Goal: Task Accomplishment & Management: Manage account settings

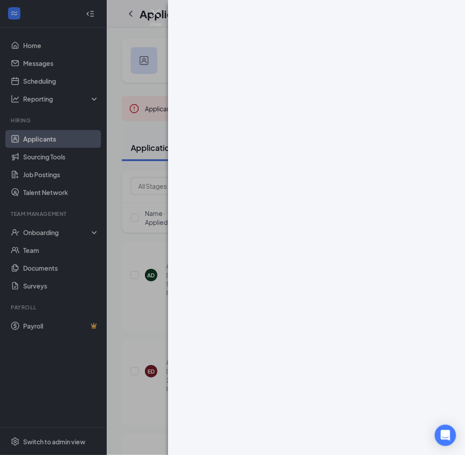
click at [117, 41] on div at bounding box center [232, 227] width 465 height 455
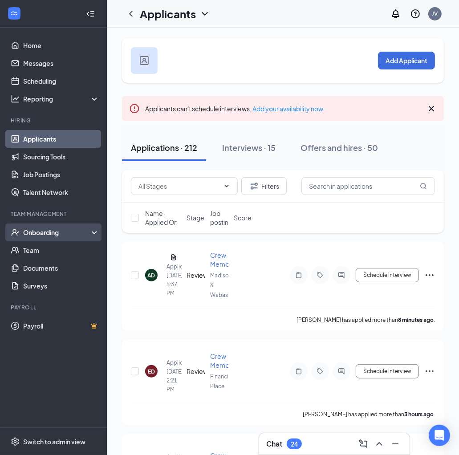
click at [48, 229] on div "Onboarding" at bounding box center [57, 232] width 69 height 9
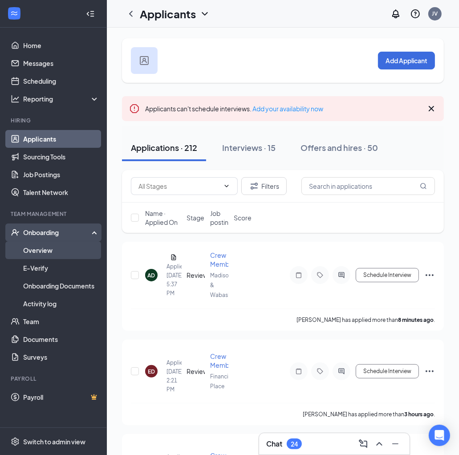
click at [46, 249] on link "Overview" at bounding box center [61, 250] width 76 height 18
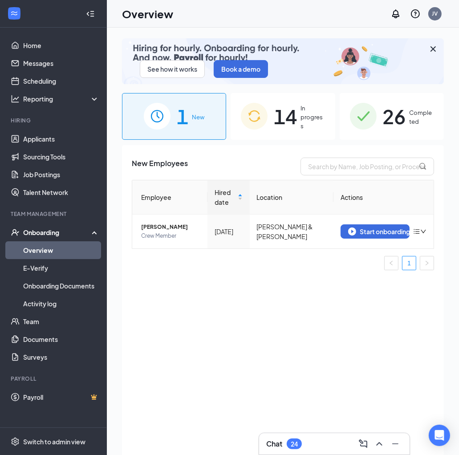
click at [305, 120] on span "In progress" at bounding box center [312, 117] width 24 height 27
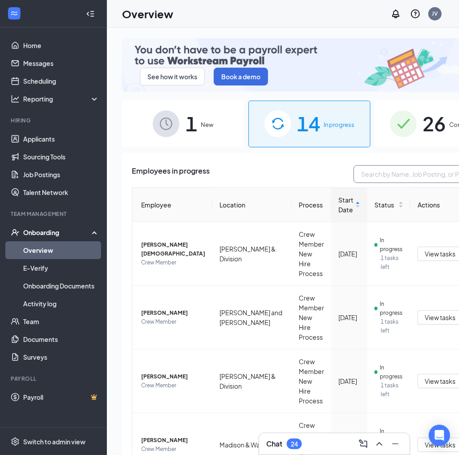
click at [353, 167] on input "text" at bounding box center [419, 174] width 133 height 18
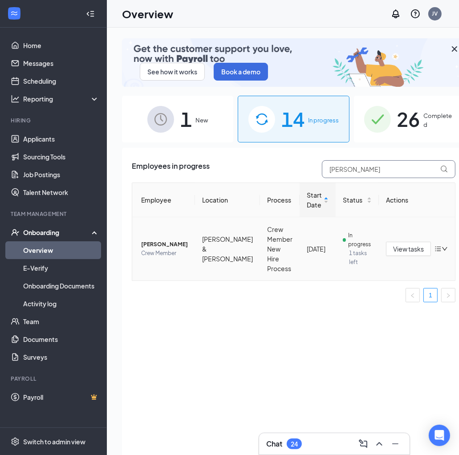
type input "[PERSON_NAME]"
click at [434, 247] on icon "bars" at bounding box center [437, 248] width 7 height 7
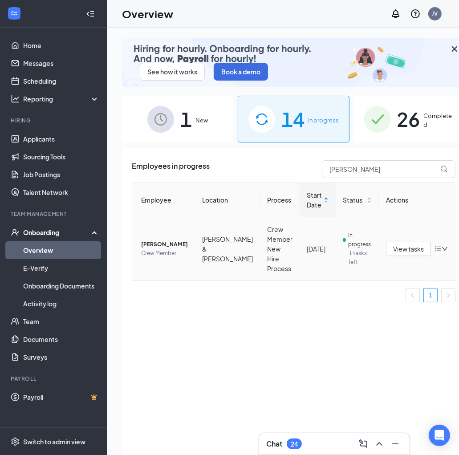
click at [335, 244] on td "In progress 1 tasks left" at bounding box center [356, 248] width 43 height 63
click at [348, 239] on span "In progress" at bounding box center [359, 240] width 23 height 18
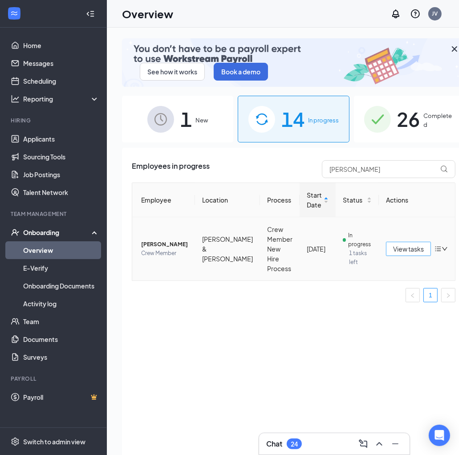
click at [393, 246] on span "View tasks" at bounding box center [408, 249] width 31 height 10
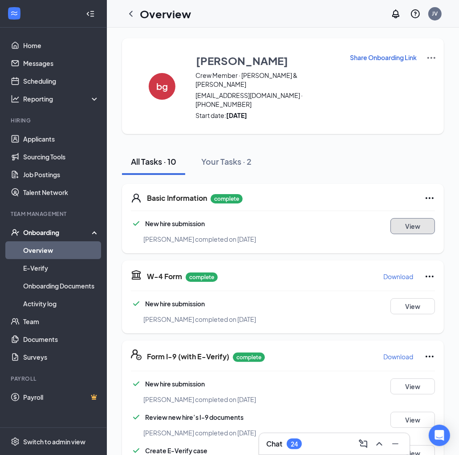
click at [406, 218] on button "View" at bounding box center [412, 226] width 44 height 16
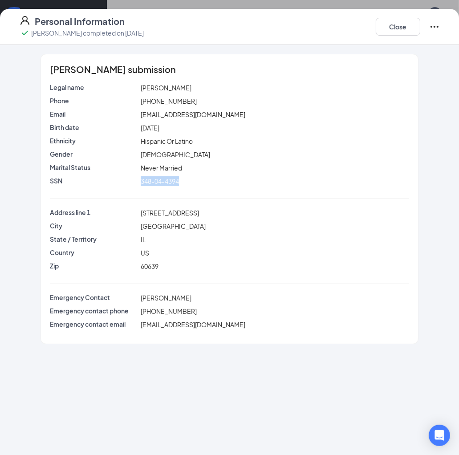
drag, startPoint x: 179, startPoint y: 184, endPoint x: 133, endPoint y: 180, distance: 45.5
click at [133, 180] on div "SSN 348-04-4394" at bounding box center [229, 181] width 363 height 10
drag, startPoint x: 185, startPoint y: 214, endPoint x: 129, endPoint y: 213, distance: 55.6
click at [129, 213] on div "Address line [STREET_ADDRESS]" at bounding box center [229, 213] width 363 height 10
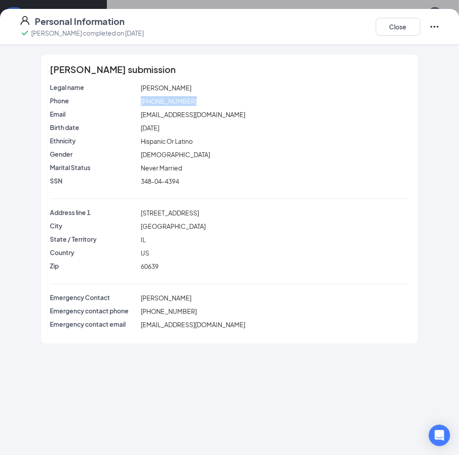
drag, startPoint x: 196, startPoint y: 101, endPoint x: 137, endPoint y: 105, distance: 59.3
click at [137, 105] on div "Phone [PHONE_NUMBER]" at bounding box center [229, 101] width 363 height 10
drag, startPoint x: 213, startPoint y: 113, endPoint x: 119, endPoint y: 113, distance: 93.4
click at [119, 113] on div "Email [EMAIL_ADDRESS][DOMAIN_NAME]" at bounding box center [229, 114] width 363 height 10
click at [399, 30] on button "Close" at bounding box center [397, 27] width 44 height 18
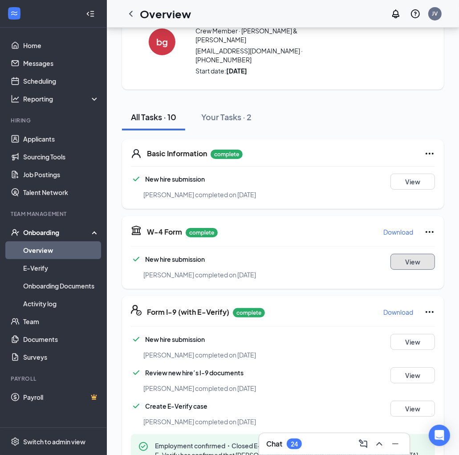
click at [403, 254] on button "View" at bounding box center [412, 262] width 44 height 16
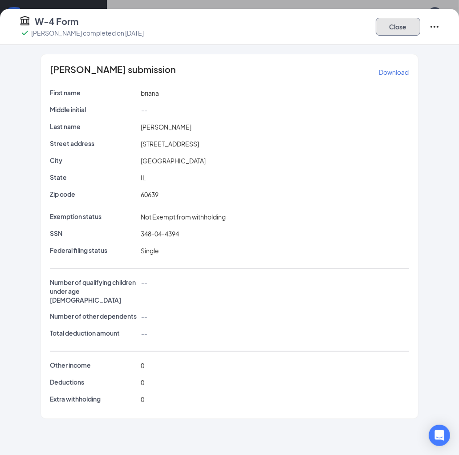
click at [391, 27] on button "Close" at bounding box center [397, 27] width 44 height 18
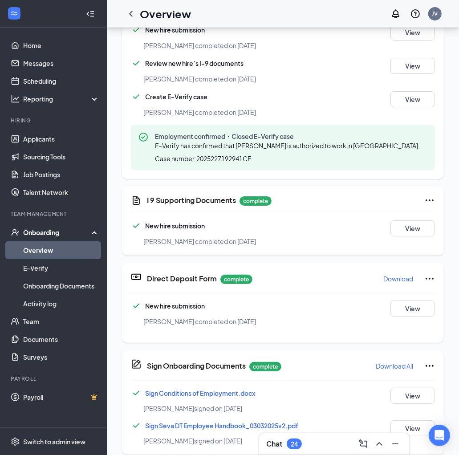
scroll to position [315, 0]
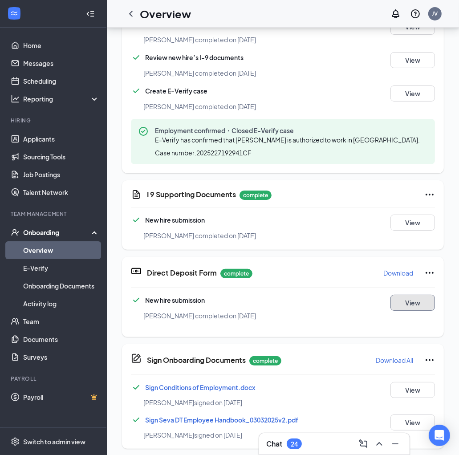
click at [404, 294] on button "View" at bounding box center [412, 302] width 44 height 16
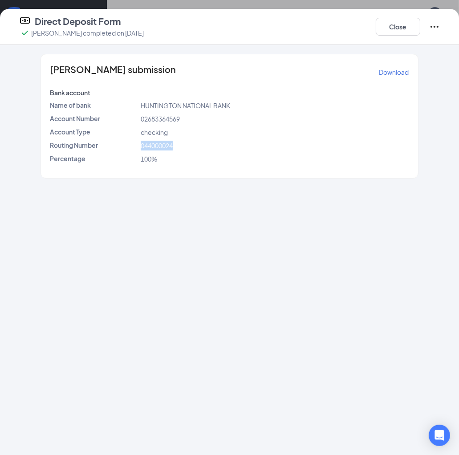
drag, startPoint x: 181, startPoint y: 144, endPoint x: 137, endPoint y: 145, distance: 44.0
click at [137, 145] on div "Routing Number [US_BANK_ROUTING_MICR]" at bounding box center [229, 146] width 363 height 10
copy div "044000024"
click at [399, 22] on button "Close" at bounding box center [397, 27] width 44 height 18
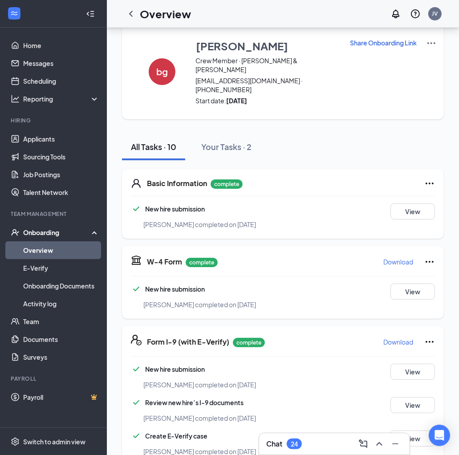
scroll to position [0, 0]
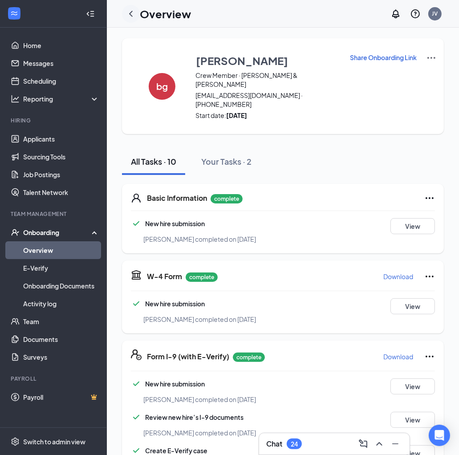
click at [130, 10] on icon "ChevronLeft" at bounding box center [130, 13] width 11 height 11
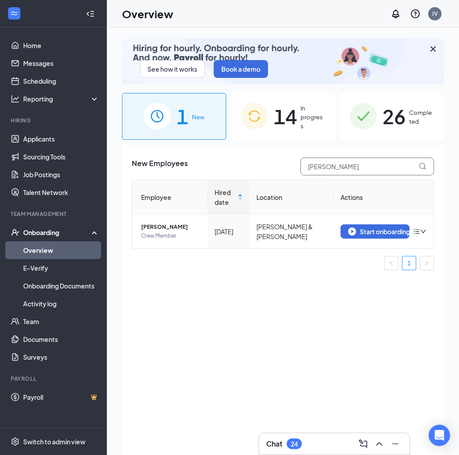
drag, startPoint x: 347, startPoint y: 168, endPoint x: 276, endPoint y: 163, distance: 70.5
click at [276, 163] on div "New Employees [PERSON_NAME]" at bounding box center [283, 166] width 302 height 18
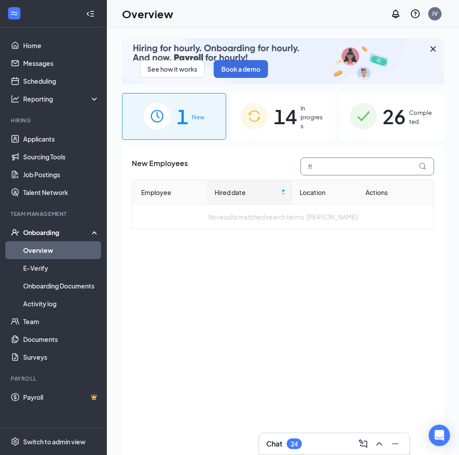
type input "f"
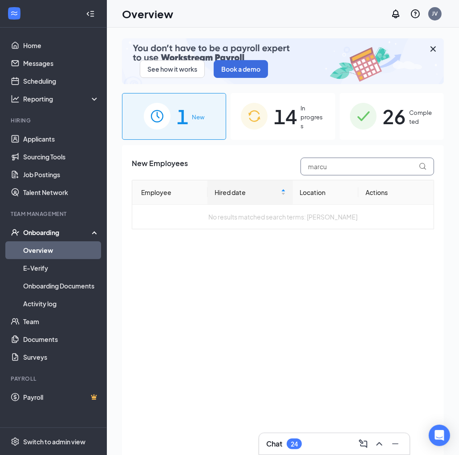
type input "marcu"
click at [330, 137] on div "14 In progress" at bounding box center [282, 116] width 104 height 47
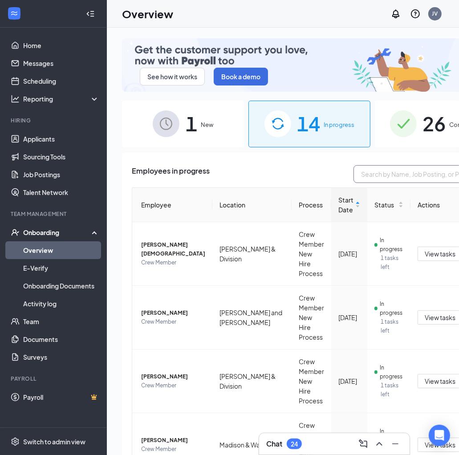
click at [353, 165] on input "text" at bounding box center [419, 174] width 133 height 18
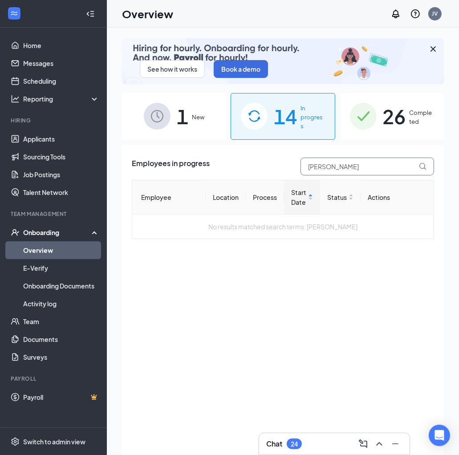
drag, startPoint x: 338, startPoint y: 167, endPoint x: 239, endPoint y: 160, distance: 99.5
click at [239, 160] on div "Employees in progress [PERSON_NAME]" at bounding box center [283, 166] width 302 height 18
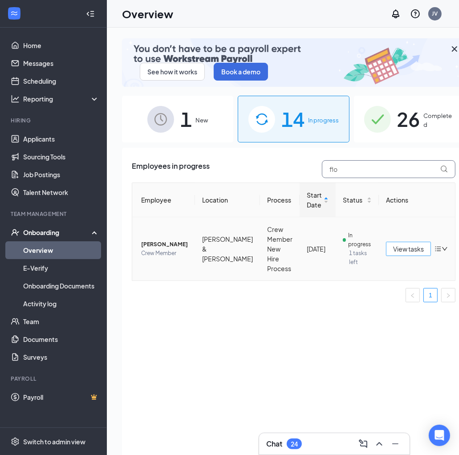
type input "flo"
click at [393, 247] on span "View tasks" at bounding box center [408, 249] width 31 height 10
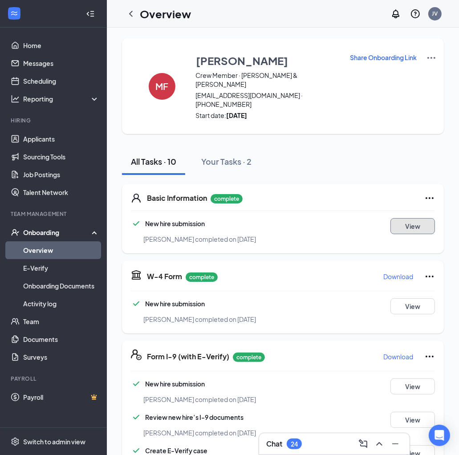
click at [407, 218] on button "View" at bounding box center [412, 226] width 44 height 16
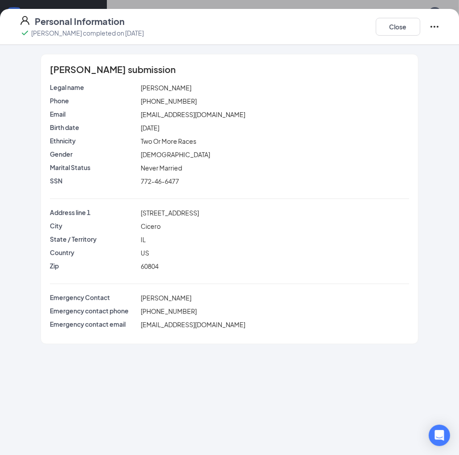
drag, startPoint x: 189, startPoint y: 89, endPoint x: 125, endPoint y: 85, distance: 64.6
click at [125, 85] on div "Legal name [PERSON_NAME]" at bounding box center [229, 88] width 363 height 10
copy div "[PERSON_NAME]"
drag, startPoint x: 185, startPoint y: 184, endPoint x: 133, endPoint y: 180, distance: 52.6
click at [133, 180] on div "SSN 772-46-6477" at bounding box center [229, 181] width 363 height 10
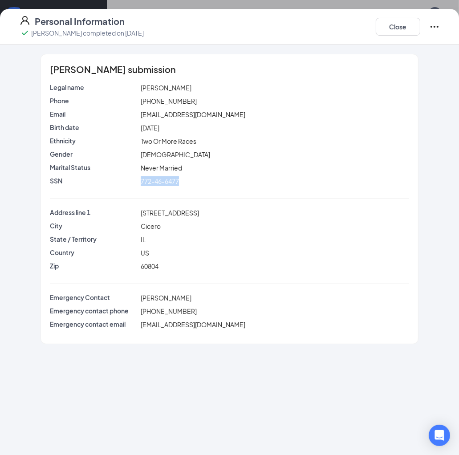
copy div "772-46-6477"
drag, startPoint x: 187, startPoint y: 212, endPoint x: 126, endPoint y: 213, distance: 60.5
click at [126, 213] on div "Address line 1 [STREET_ADDRESS]" at bounding box center [229, 213] width 363 height 10
copy div "[STREET_ADDRESS]"
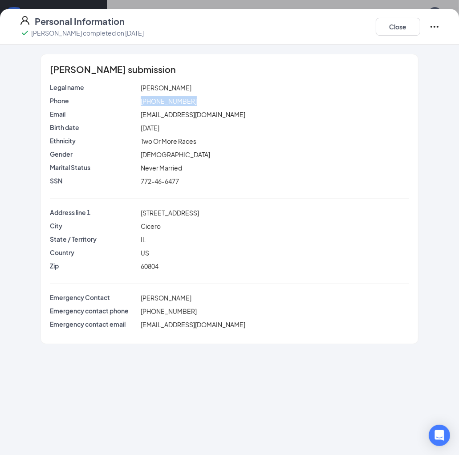
drag, startPoint x: 190, startPoint y: 101, endPoint x: 135, endPoint y: 103, distance: 55.6
click at [135, 103] on div "Phone [PHONE_NUMBER]" at bounding box center [229, 101] width 363 height 10
copy div "[PHONE_NUMBER]"
drag, startPoint x: 221, startPoint y: 115, endPoint x: 137, endPoint y: 117, distance: 84.1
click at [137, 117] on div "Email [EMAIL_ADDRESS][DOMAIN_NAME]" at bounding box center [229, 114] width 363 height 10
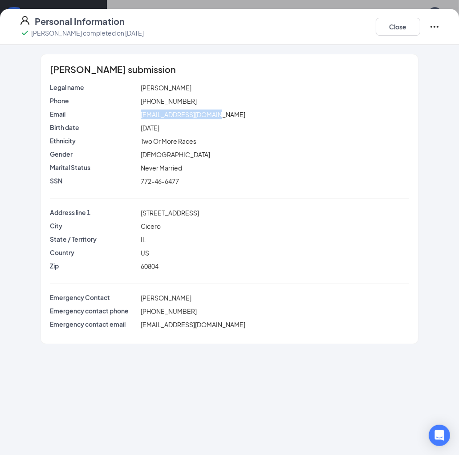
copy div "[EMAIL_ADDRESS][DOMAIN_NAME]"
click at [402, 30] on button "Close" at bounding box center [397, 27] width 44 height 18
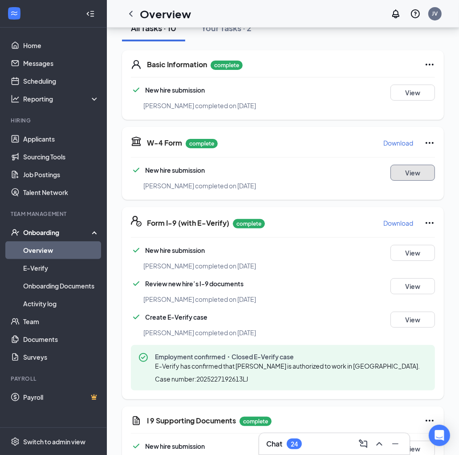
click at [402, 165] on button "View" at bounding box center [412, 173] width 44 height 16
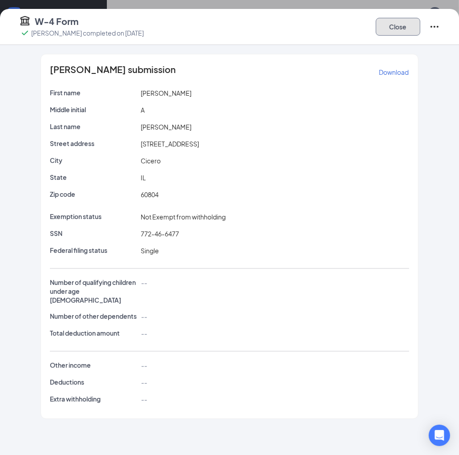
click at [396, 26] on button "Close" at bounding box center [397, 27] width 44 height 18
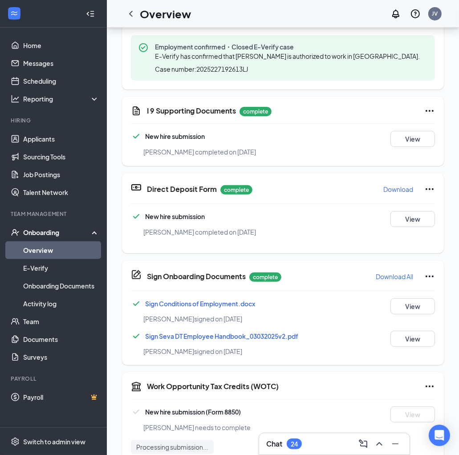
scroll to position [315, 0]
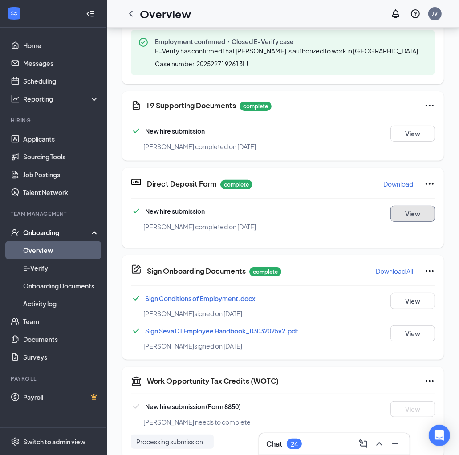
click at [397, 208] on button "View" at bounding box center [412, 214] width 44 height 16
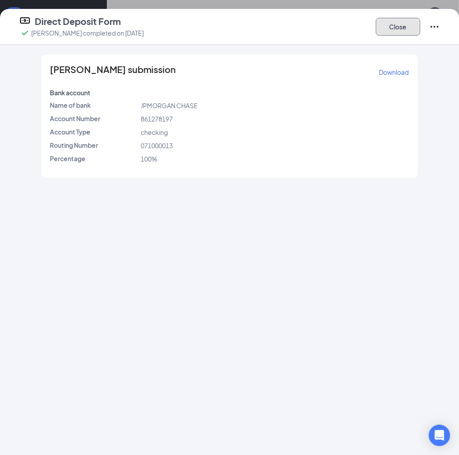
click at [387, 20] on button "Close" at bounding box center [397, 27] width 44 height 18
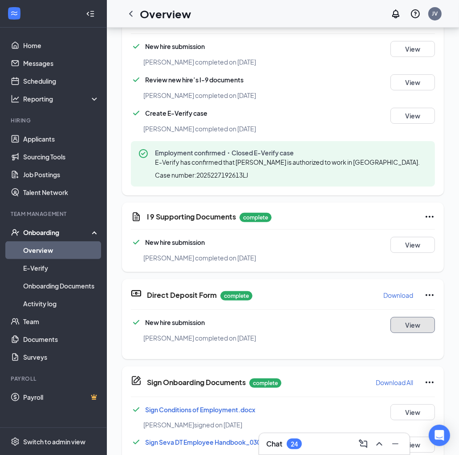
scroll to position [226, 0]
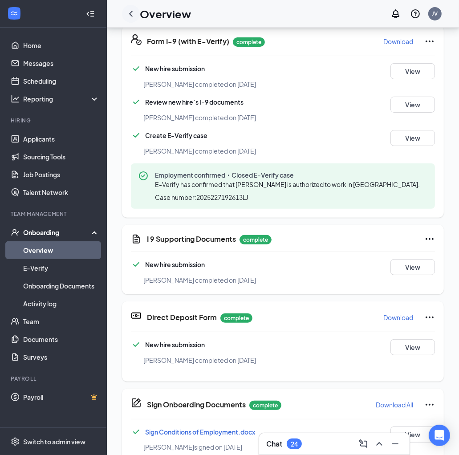
click at [133, 12] on icon "ChevronLeft" at bounding box center [130, 13] width 11 height 11
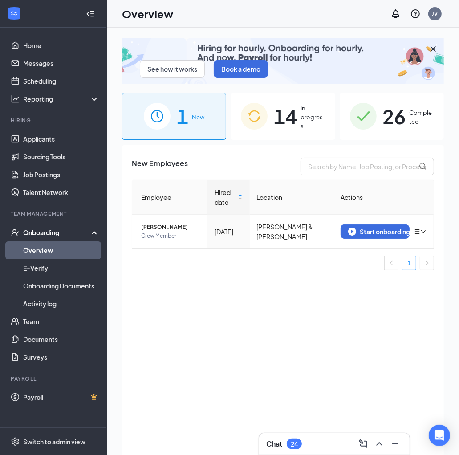
click at [307, 120] on span "In progress" at bounding box center [312, 117] width 24 height 27
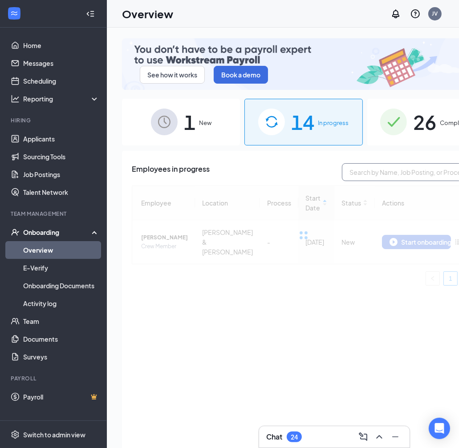
click at [342, 163] on input "text" at bounding box center [408, 172] width 133 height 18
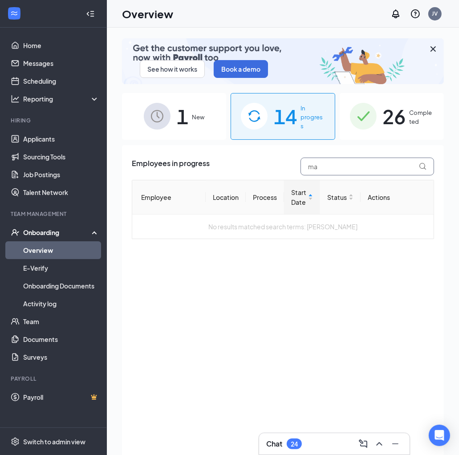
type input "m"
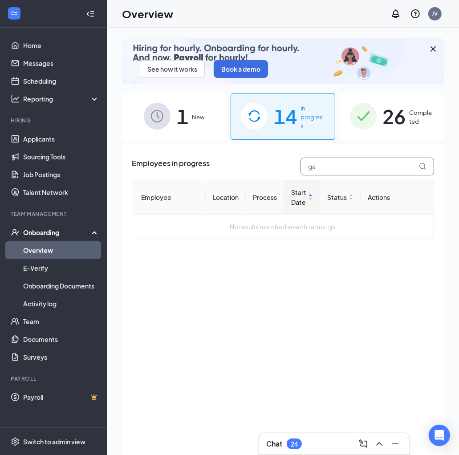
type input "g"
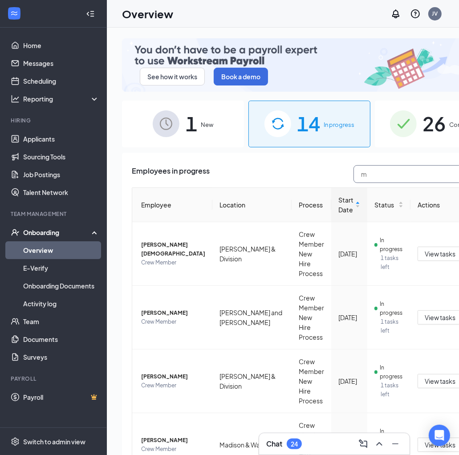
click at [365, 165] on input "m" at bounding box center [419, 174] width 133 height 18
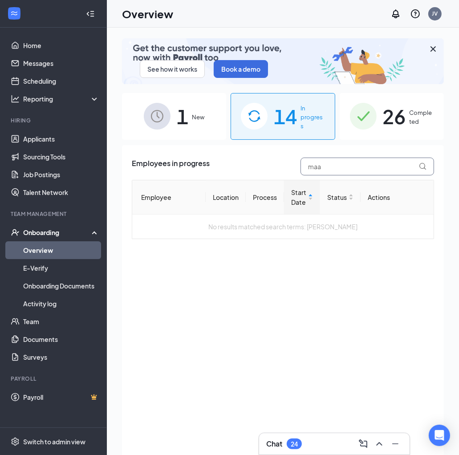
type input "maa"
click at [402, 121] on span "26" at bounding box center [394, 116] width 23 height 31
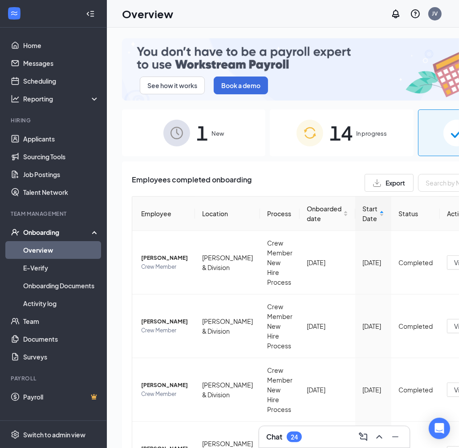
click at [356, 129] on span "In progress" at bounding box center [371, 133] width 31 height 9
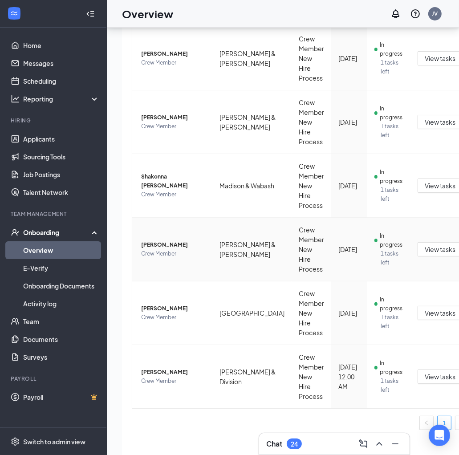
scroll to position [40, 0]
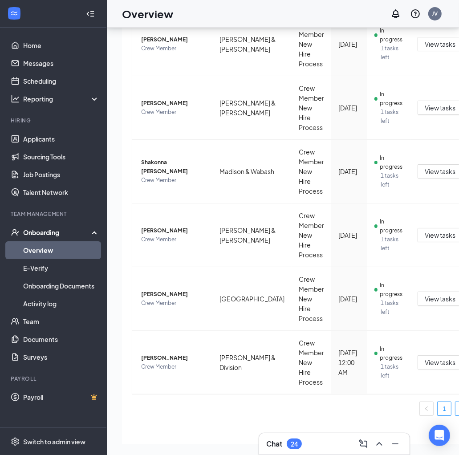
click at [455, 402] on link "2" at bounding box center [461, 408] width 13 height 13
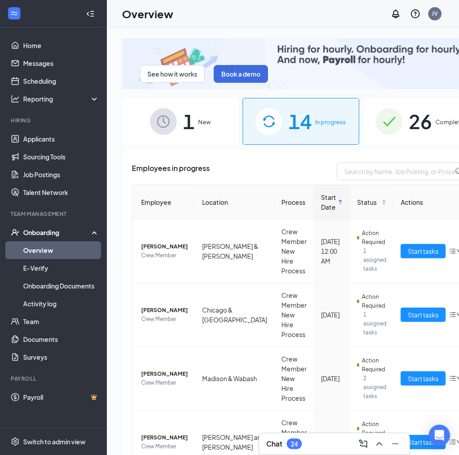
click at [408, 115] on span "26" at bounding box center [419, 121] width 23 height 31
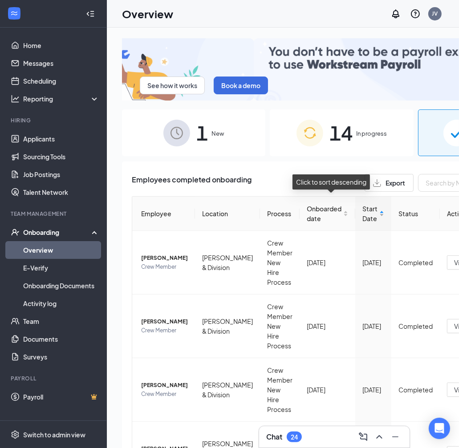
click at [362, 204] on div "Start Date" at bounding box center [373, 214] width 22 height 20
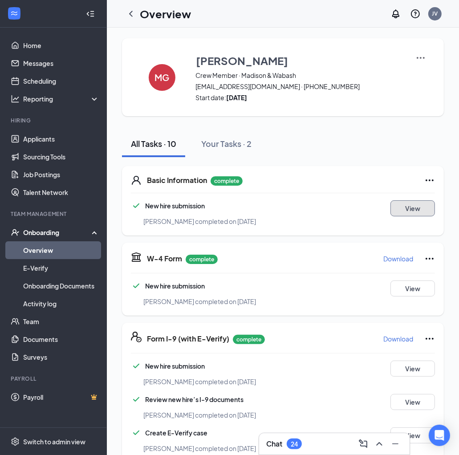
click at [411, 205] on button "View" at bounding box center [412, 208] width 44 height 16
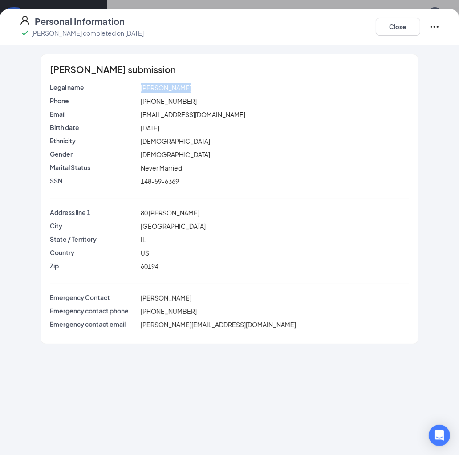
drag, startPoint x: 190, startPoint y: 89, endPoint x: 106, endPoint y: 76, distance: 84.2
click at [106, 76] on div "[PERSON_NAME] submission Legal name [PERSON_NAME] Phone [PHONE_NUMBER] Email [E…" at bounding box center [229, 198] width 377 height 289
drag, startPoint x: 185, startPoint y: 183, endPoint x: 131, endPoint y: 178, distance: 54.6
click at [131, 178] on div "SSN 148-59-6369" at bounding box center [229, 181] width 363 height 10
copy div "148-59-6369"
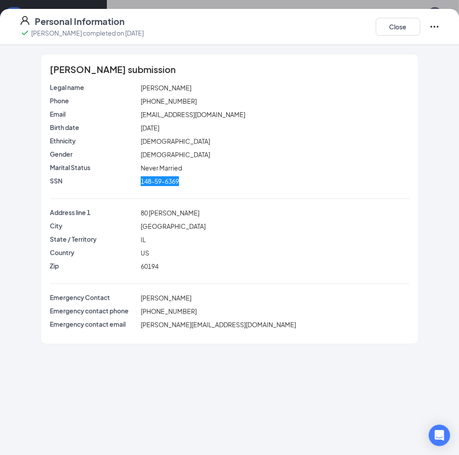
scroll to position [133, 0]
drag, startPoint x: 187, startPoint y: 214, endPoint x: 125, endPoint y: 210, distance: 62.5
click at [125, 210] on div "Address line 1 80 [PERSON_NAME]" at bounding box center [229, 213] width 363 height 10
copy div "80 [PERSON_NAME]"
drag, startPoint x: 185, startPoint y: 96, endPoint x: 137, endPoint y: 99, distance: 47.7
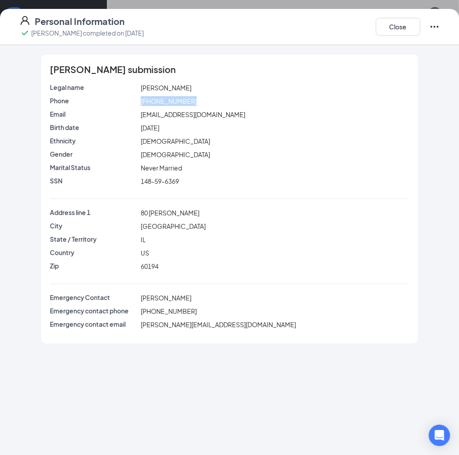
click at [137, 99] on div "Phone [PHONE_NUMBER]" at bounding box center [229, 101] width 363 height 10
copy div "[PHONE_NUMBER]"
drag, startPoint x: 227, startPoint y: 112, endPoint x: 132, endPoint y: 115, distance: 95.2
click at [132, 115] on div "Email [EMAIL_ADDRESS][DOMAIN_NAME]" at bounding box center [229, 114] width 363 height 10
copy div "[EMAIL_ADDRESS][DOMAIN_NAME]"
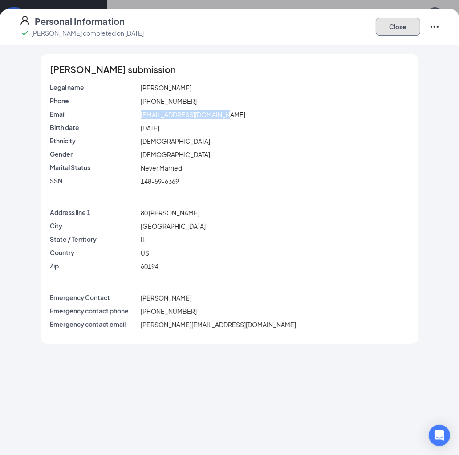
click at [400, 28] on button "Close" at bounding box center [397, 27] width 44 height 18
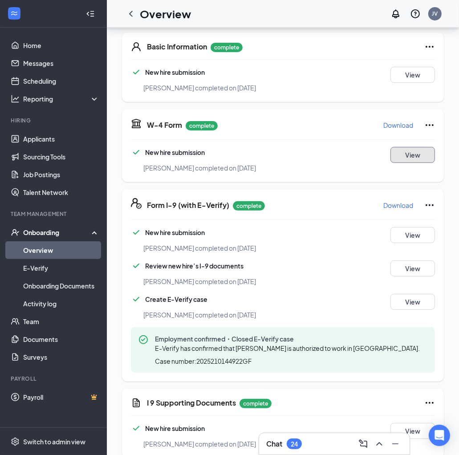
click at [394, 153] on button "View" at bounding box center [412, 155] width 44 height 16
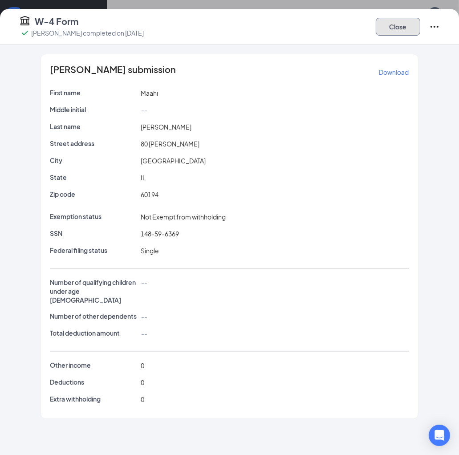
click at [395, 27] on button "Close" at bounding box center [397, 27] width 44 height 18
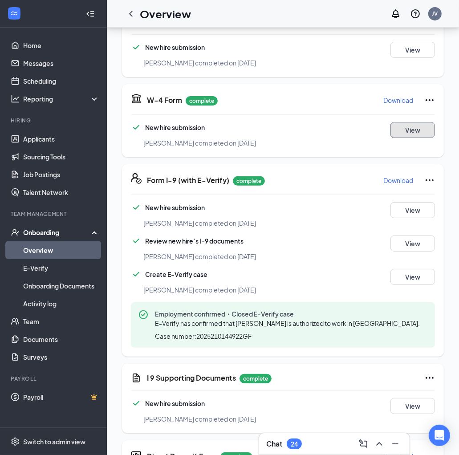
scroll to position [178, 0]
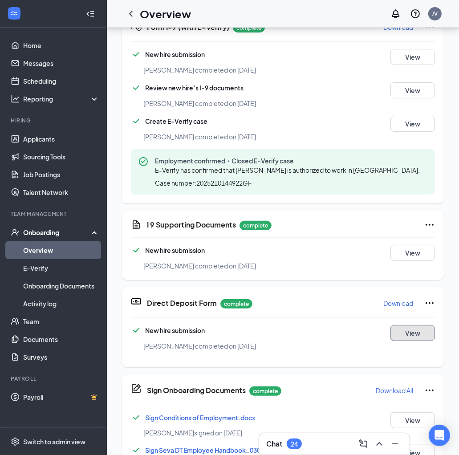
click at [397, 327] on button "View" at bounding box center [412, 333] width 44 height 16
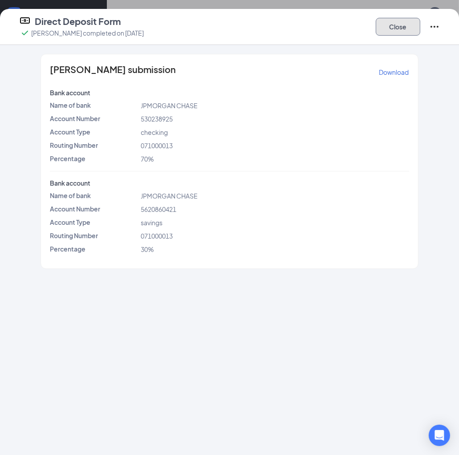
click at [393, 24] on button "Close" at bounding box center [397, 27] width 44 height 18
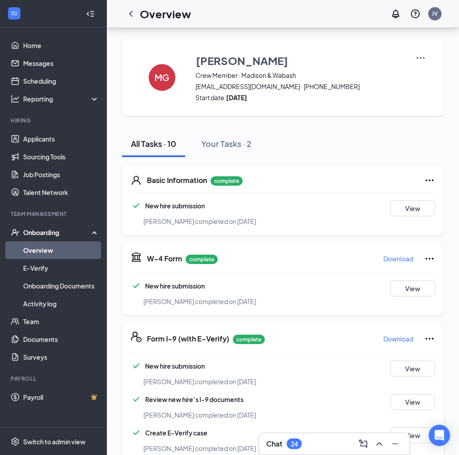
scroll to position [0, 0]
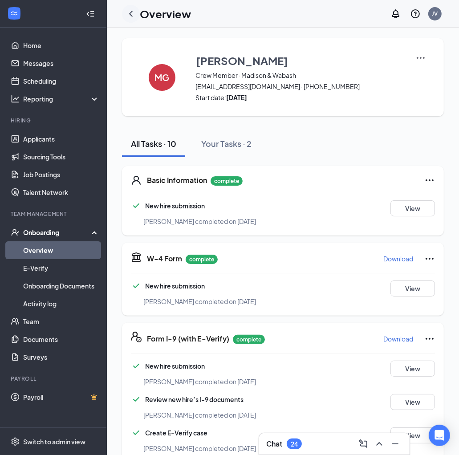
click at [132, 14] on icon "ChevronLeft" at bounding box center [130, 13] width 11 height 11
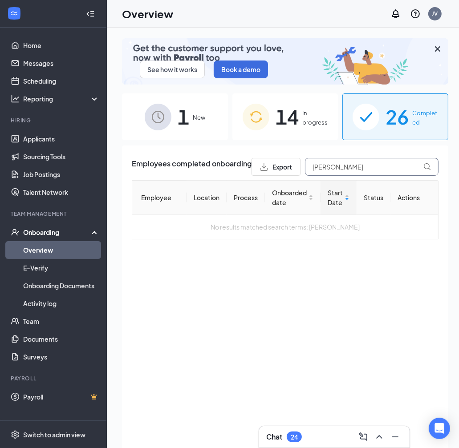
type input "[PERSON_NAME]"
click at [302, 117] on span "In progress" at bounding box center [315, 118] width 26 height 18
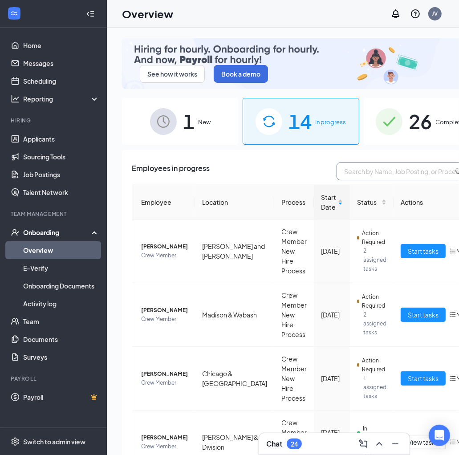
click at [336, 169] on input "text" at bounding box center [402, 171] width 133 height 18
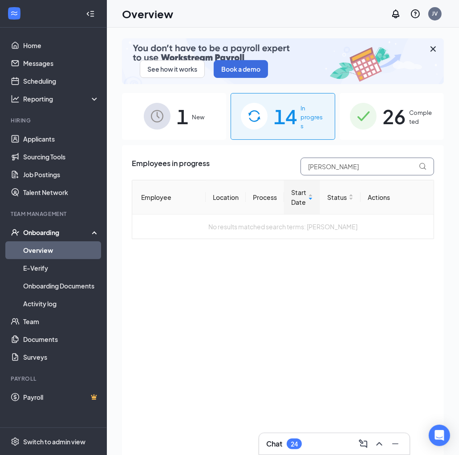
drag, startPoint x: 329, startPoint y: 167, endPoint x: 252, endPoint y: 161, distance: 77.7
click at [252, 161] on div "Employees in progress [PERSON_NAME]" at bounding box center [283, 166] width 302 height 18
type input "l"
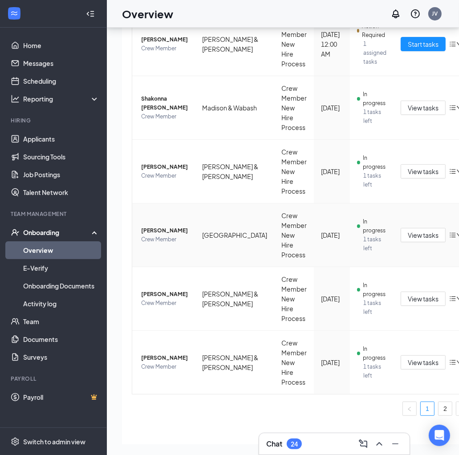
scroll to position [424, 0]
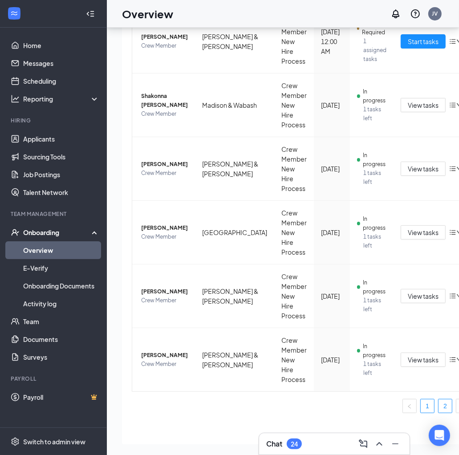
click at [438, 401] on link "2" at bounding box center [444, 405] width 13 height 13
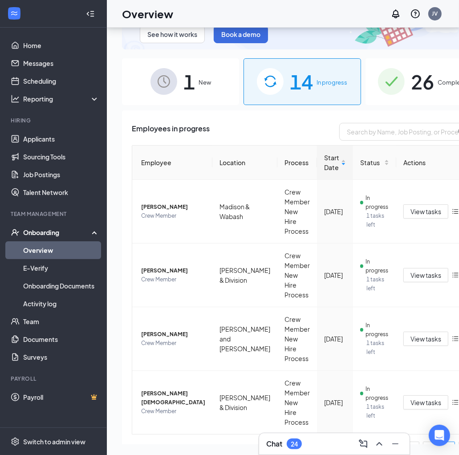
click at [411, 75] on span "26" at bounding box center [422, 81] width 23 height 31
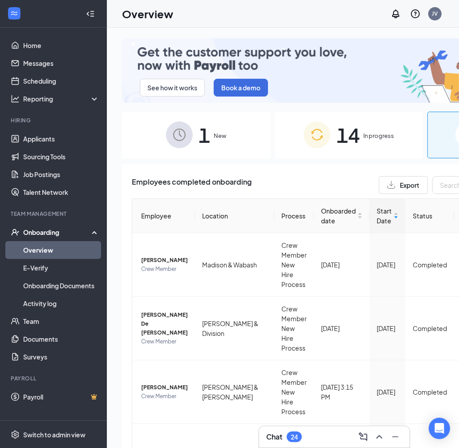
click at [363, 131] on span "In progress" at bounding box center [378, 135] width 31 height 9
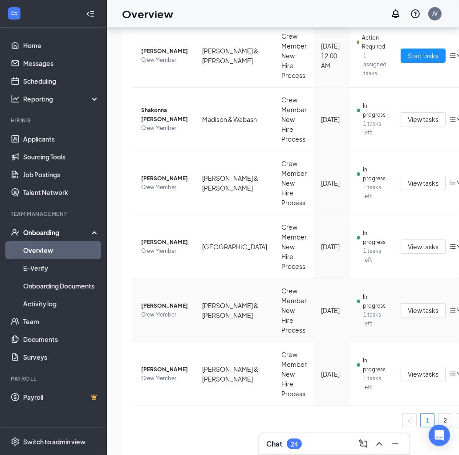
scroll to position [40, 0]
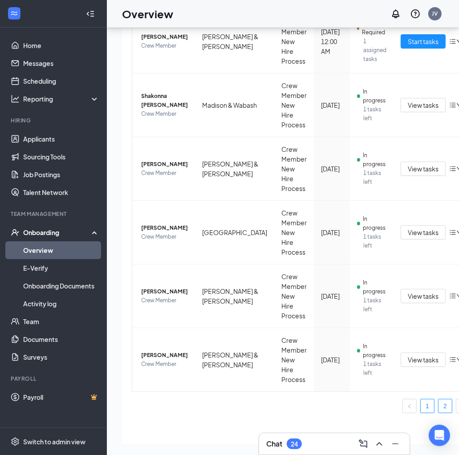
click at [438, 399] on link "2" at bounding box center [444, 405] width 13 height 13
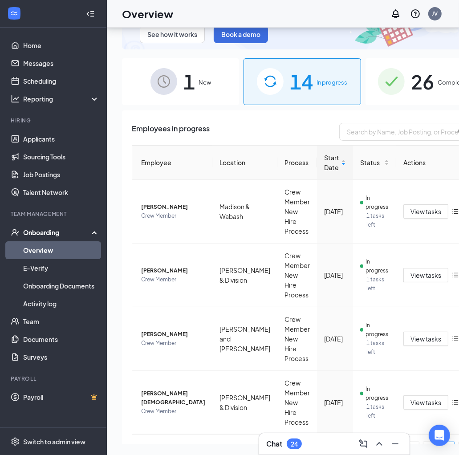
click at [190, 83] on div "1 New" at bounding box center [180, 81] width 117 height 47
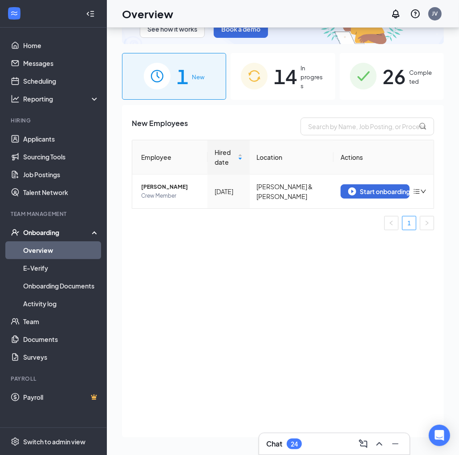
click at [409, 77] on span "Completed" at bounding box center [421, 77] width 24 height 18
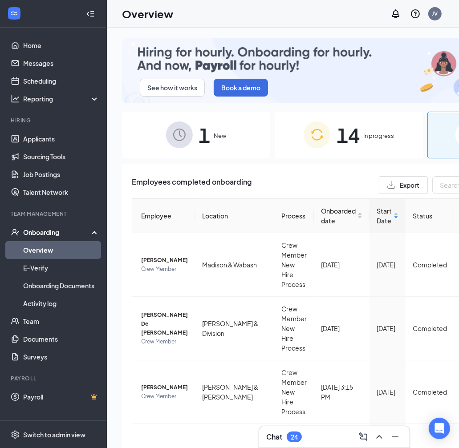
click at [336, 129] on span "14" at bounding box center [347, 135] width 23 height 31
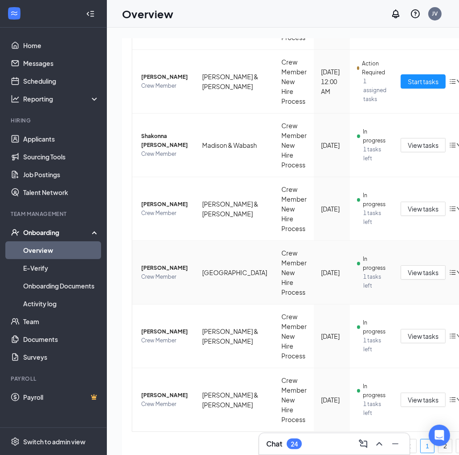
scroll to position [40, 0]
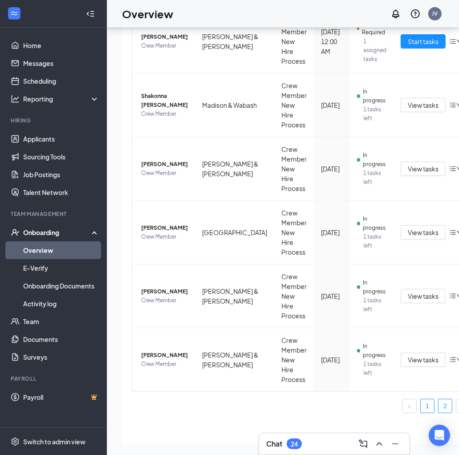
click at [438, 399] on link "2" at bounding box center [444, 405] width 13 height 13
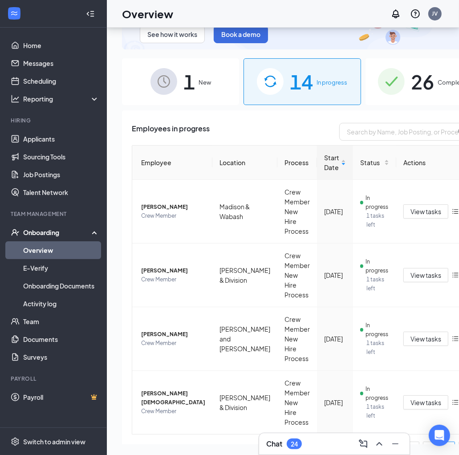
click at [378, 74] on img at bounding box center [391, 81] width 27 height 27
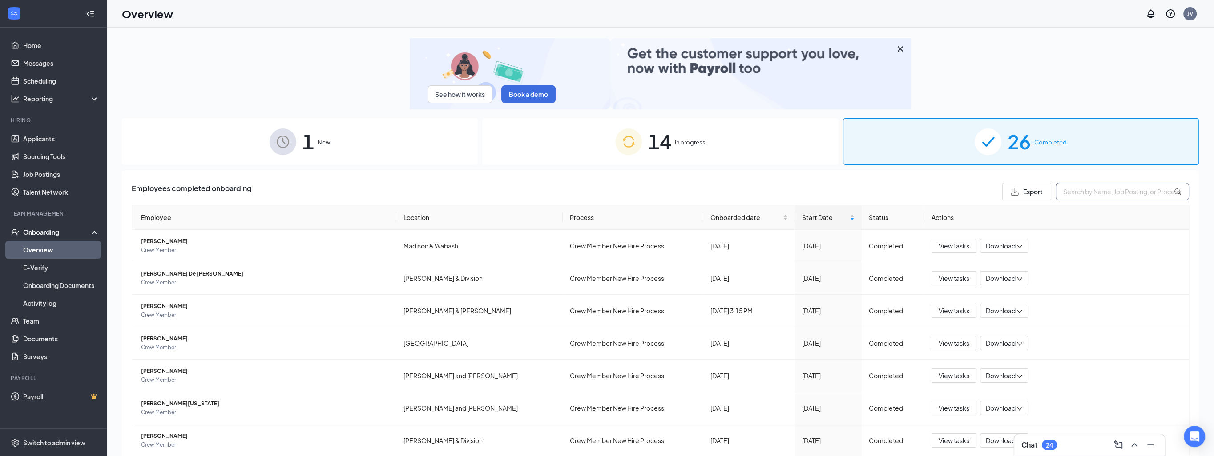
click at [463, 193] on input "text" at bounding box center [1122, 192] width 133 height 18
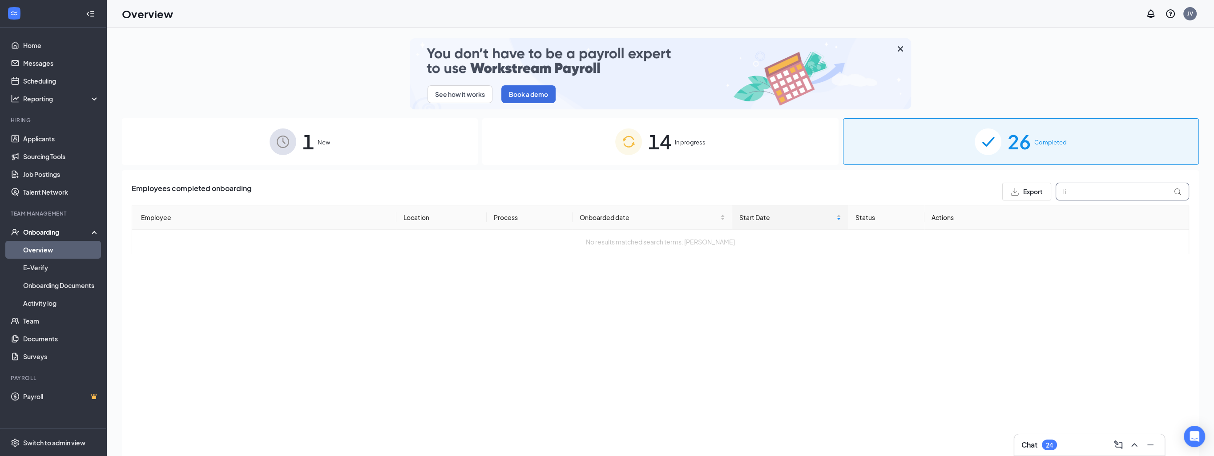
type input "li"
click at [463, 142] on div "14 In progress" at bounding box center [660, 141] width 356 height 47
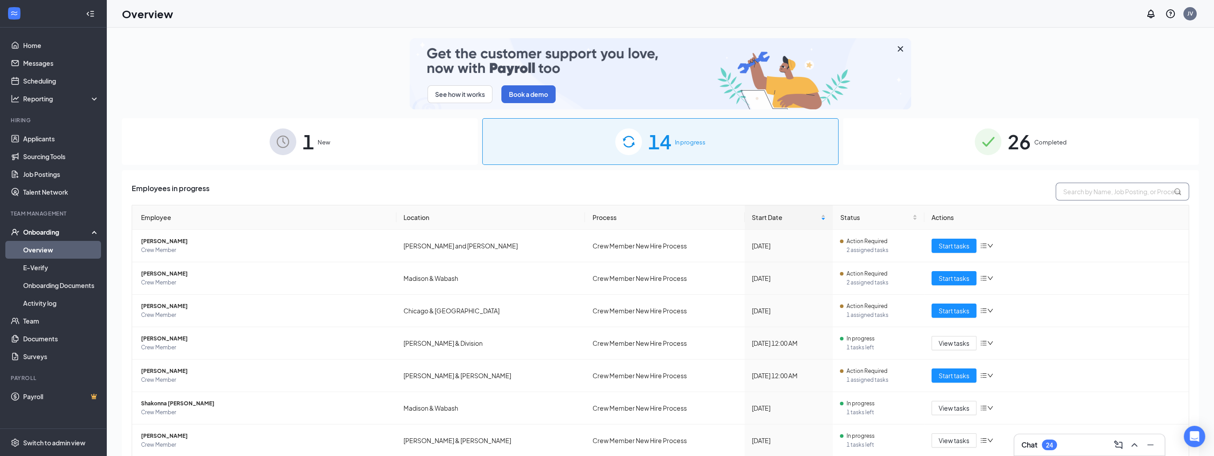
click at [463, 191] on input "text" at bounding box center [1122, 192] width 133 height 18
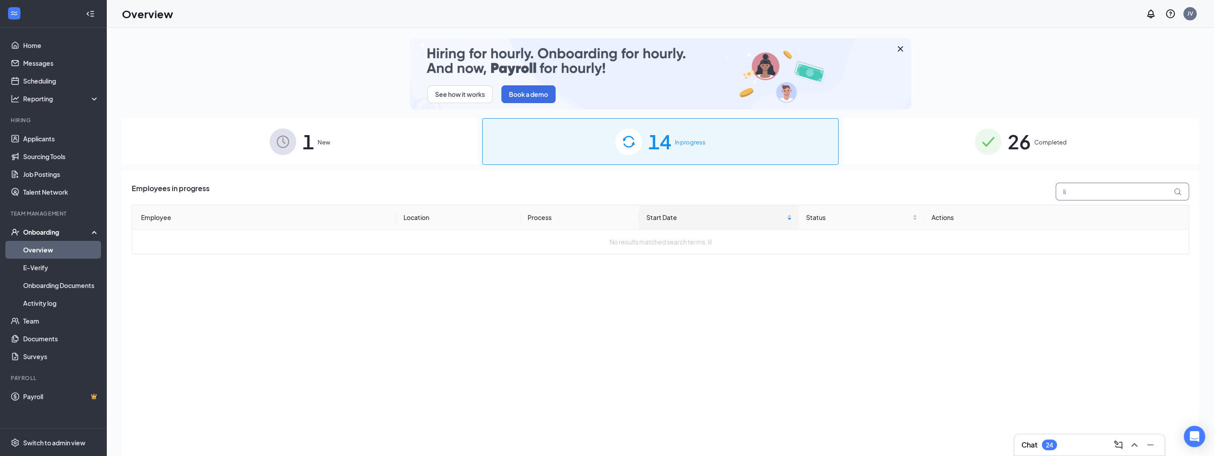
type input "l"
type input "frid"
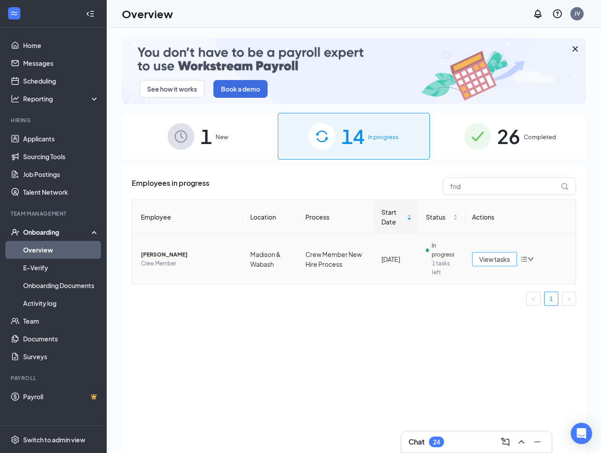
click at [463, 260] on span "View tasks" at bounding box center [495, 259] width 31 height 10
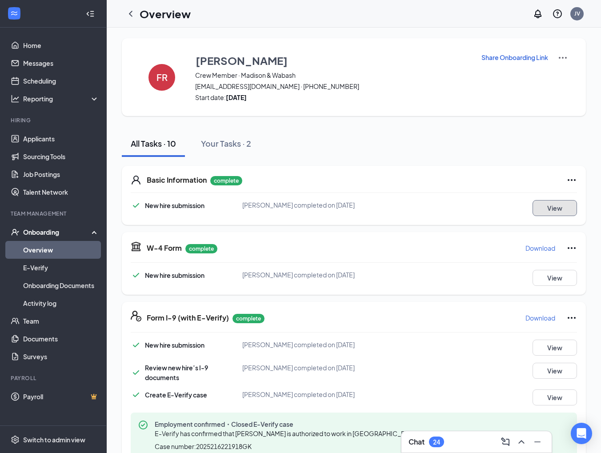
click at [463, 207] on button "View" at bounding box center [555, 208] width 44 height 16
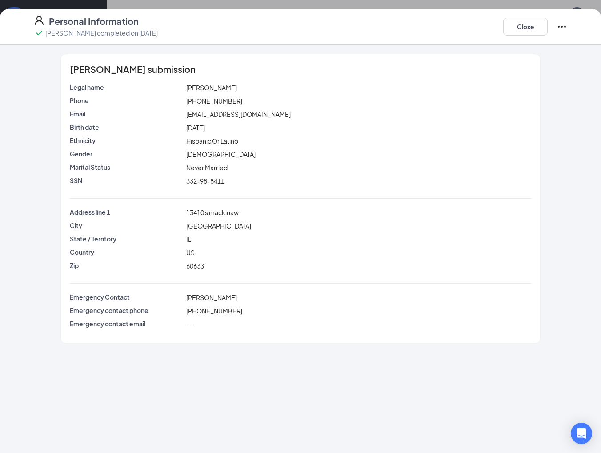
drag, startPoint x: 241, startPoint y: 85, endPoint x: 159, endPoint y: 73, distance: 83.2
click at [159, 73] on div "[PERSON_NAME] submission Legal name [PERSON_NAME] Phone [PHONE_NUMBER] Email [E…" at bounding box center [301, 198] width 480 height 289
click at [293, 117] on div "[EMAIL_ADDRESS][DOMAIN_NAME]" at bounding box center [359, 114] width 349 height 10
drag, startPoint x: 240, startPoint y: 87, endPoint x: 175, endPoint y: 85, distance: 65.4
click at [175, 85] on div "Legal name [PERSON_NAME]" at bounding box center [300, 88] width 465 height 10
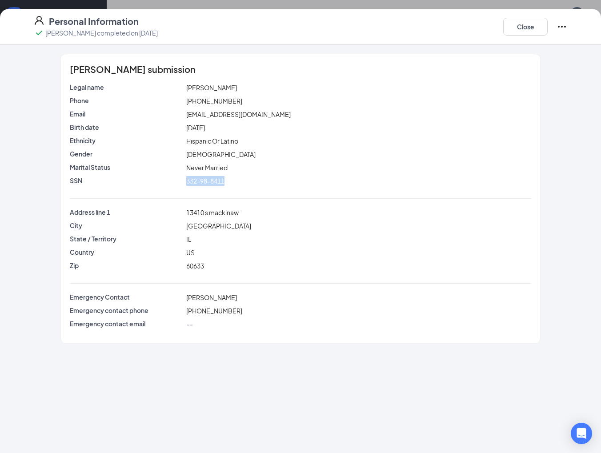
drag, startPoint x: 221, startPoint y: 181, endPoint x: 180, endPoint y: 181, distance: 40.9
click at [180, 181] on div "SSN 332-98-8411" at bounding box center [300, 181] width 465 height 10
drag, startPoint x: 246, startPoint y: 214, endPoint x: 169, endPoint y: 218, distance: 77.1
click at [169, 218] on div "Address line 1 13410 s mackinaw" at bounding box center [301, 214] width 462 height 13
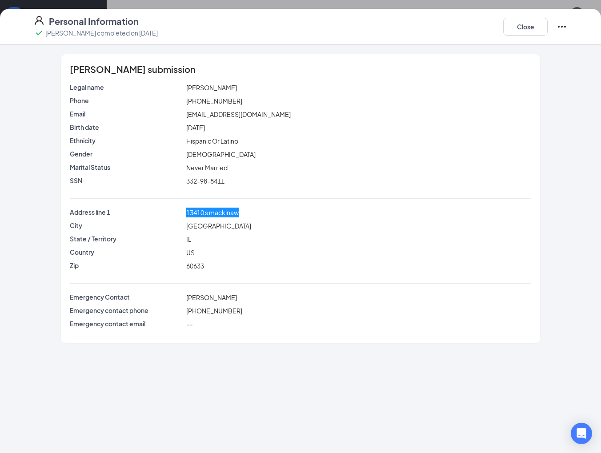
scroll to position [267, 0]
drag, startPoint x: 237, startPoint y: 102, endPoint x: 171, endPoint y: 100, distance: 65.9
click at [171, 100] on div "Phone [PHONE_NUMBER]" at bounding box center [300, 101] width 465 height 10
drag, startPoint x: 271, startPoint y: 115, endPoint x: 171, endPoint y: 119, distance: 100.6
click at [171, 119] on div "Email [EMAIL_ADDRESS][DOMAIN_NAME]" at bounding box center [301, 115] width 462 height 13
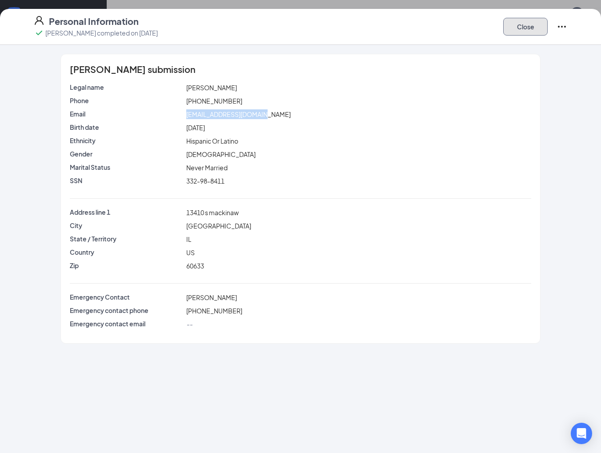
click at [463, 30] on button "Close" at bounding box center [526, 27] width 44 height 18
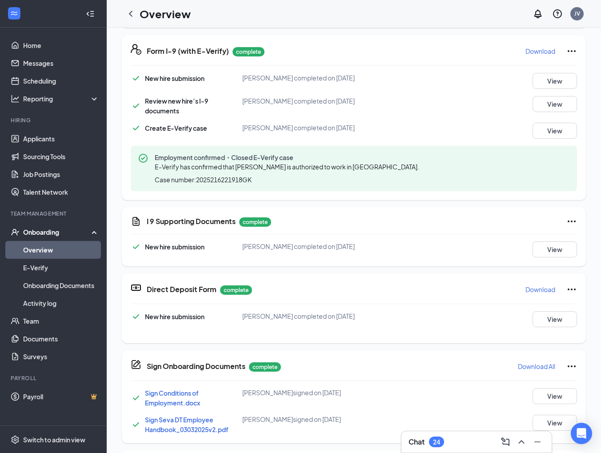
scroll to position [0, 0]
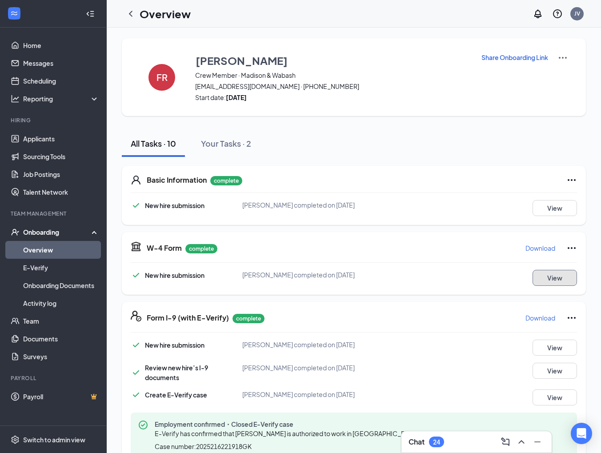
click at [463, 275] on button "View" at bounding box center [555, 278] width 44 height 16
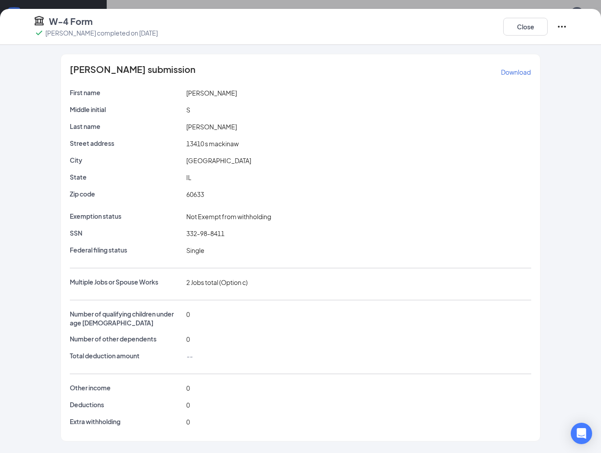
scroll to position [89, 0]
click at [463, 28] on button "Close" at bounding box center [526, 27] width 44 height 18
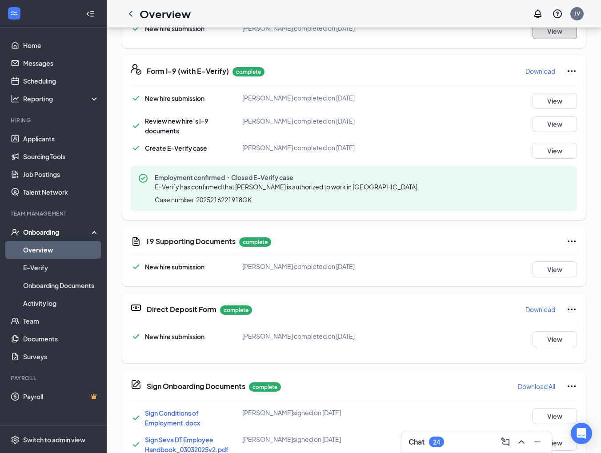
scroll to position [178, 0]
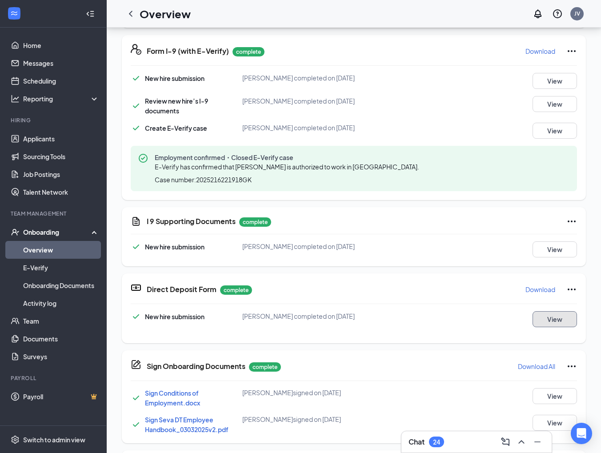
click at [463, 317] on button "View" at bounding box center [555, 319] width 44 height 16
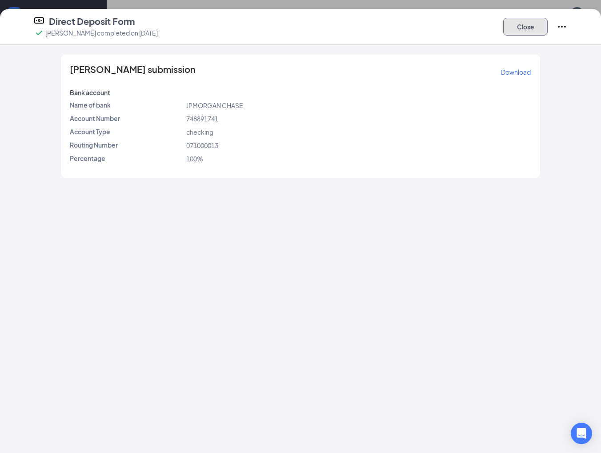
click at [463, 28] on button "Close" at bounding box center [526, 27] width 44 height 18
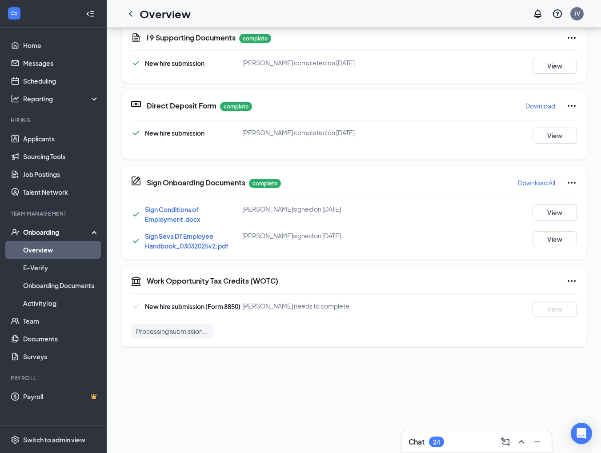
scroll to position [133, 0]
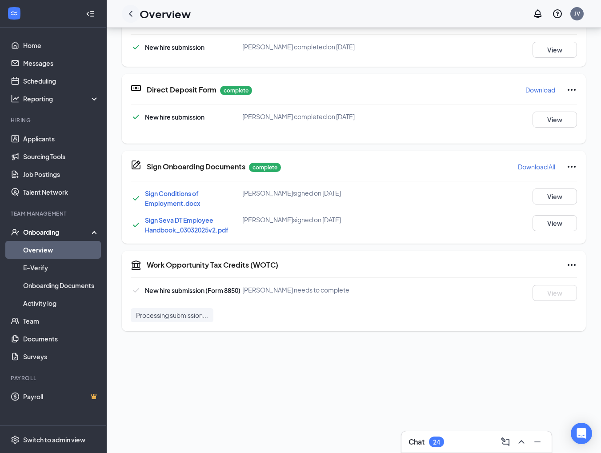
click at [130, 14] on icon "ChevronLeft" at bounding box center [131, 14] width 4 height 6
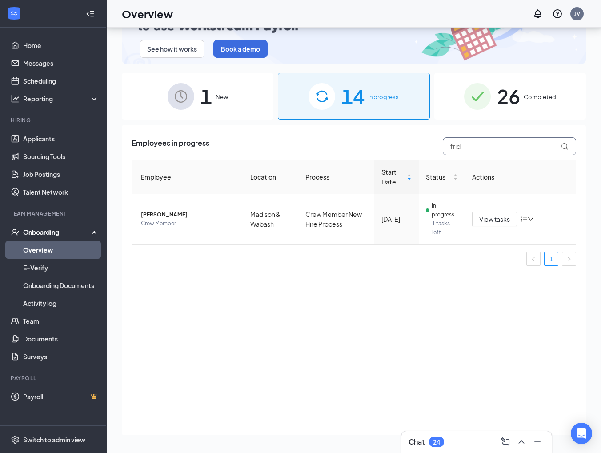
drag, startPoint x: 466, startPoint y: 148, endPoint x: 411, endPoint y: 137, distance: 56.4
click at [411, 137] on div "Employees in progress frid Employee Location Process Start Date Status Actions …" at bounding box center [354, 280] width 464 height 311
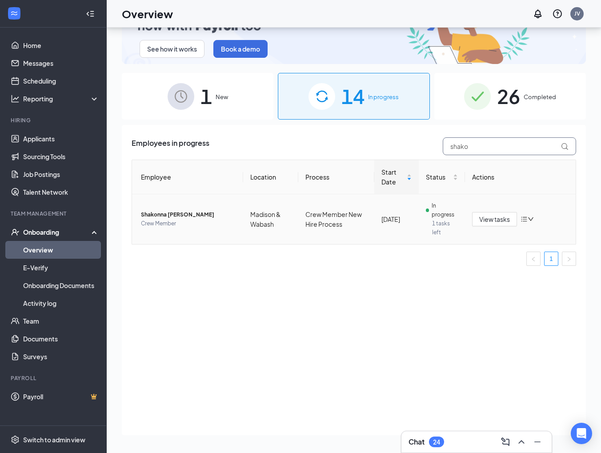
type input "shako"
click at [463, 220] on icon "bars" at bounding box center [524, 219] width 7 height 7
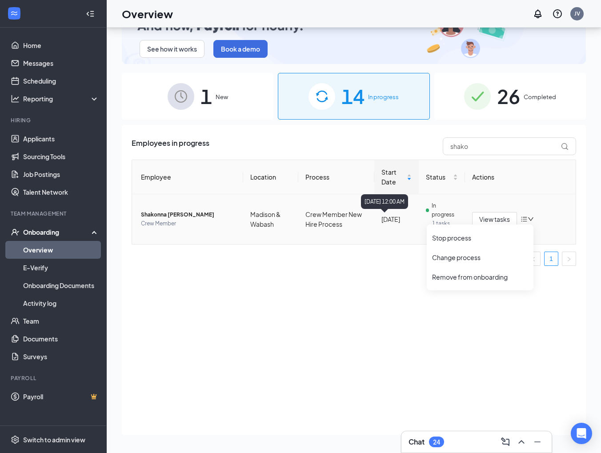
click at [377, 211] on div "[DATE] 12:00 AM" at bounding box center [384, 203] width 47 height 18
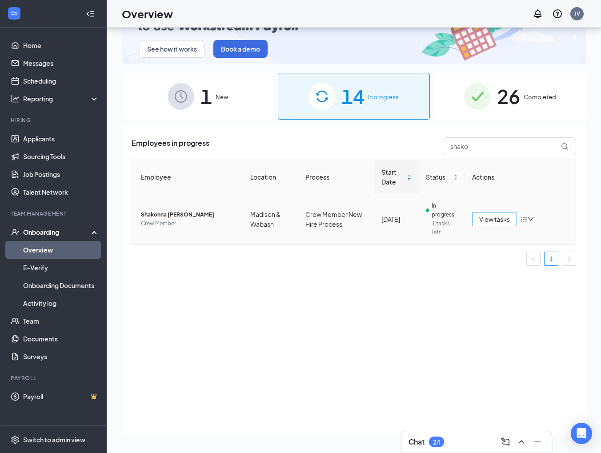
click at [463, 218] on button "View tasks" at bounding box center [494, 219] width 45 height 14
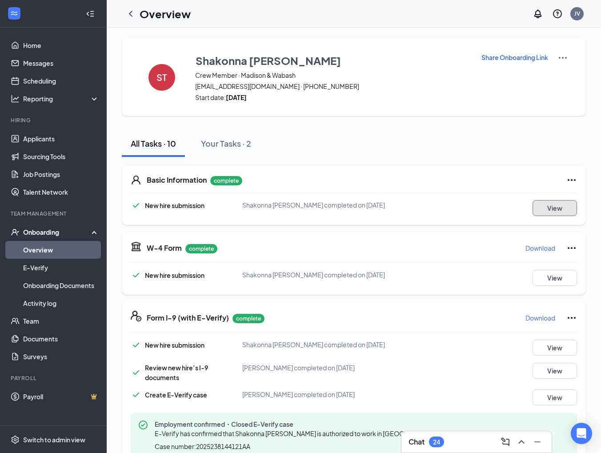
click at [463, 214] on button "View" at bounding box center [555, 208] width 44 height 16
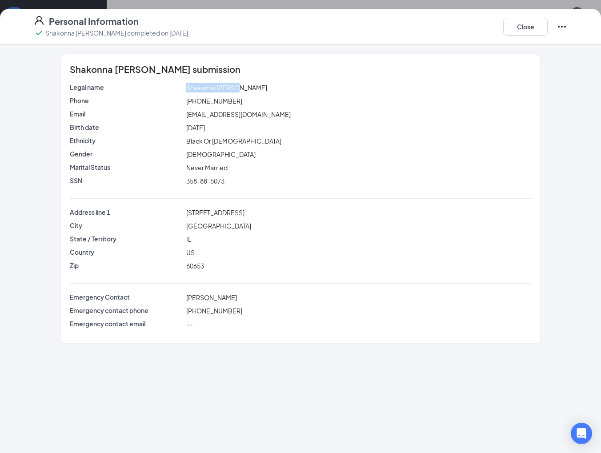
drag, startPoint x: 246, startPoint y: 87, endPoint x: 175, endPoint y: 86, distance: 70.7
click at [175, 86] on div "Legal name Shakonna [PERSON_NAME]" at bounding box center [300, 88] width 465 height 10
drag, startPoint x: 230, startPoint y: 184, endPoint x: 167, endPoint y: 176, distance: 63.2
click at [167, 176] on div "SSN 358-88-5073" at bounding box center [300, 181] width 465 height 10
drag, startPoint x: 231, startPoint y: 102, endPoint x: 160, endPoint y: 89, distance: 72.5
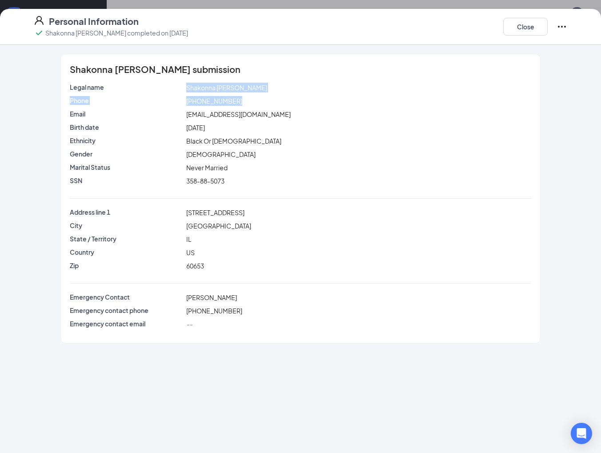
click at [160, 89] on div "Legal name Shakonna [PERSON_NAME] Phone [PHONE_NUMBER] Email [EMAIL_ADDRESS][DO…" at bounding box center [301, 136] width 462 height 107
click at [318, 160] on div "Gender [DEMOGRAPHIC_DATA]" at bounding box center [301, 155] width 462 height 13
drag, startPoint x: 254, startPoint y: 215, endPoint x: 177, endPoint y: 213, distance: 77.4
click at [177, 213] on div "Address line [STREET_ADDRESS]" at bounding box center [300, 213] width 465 height 10
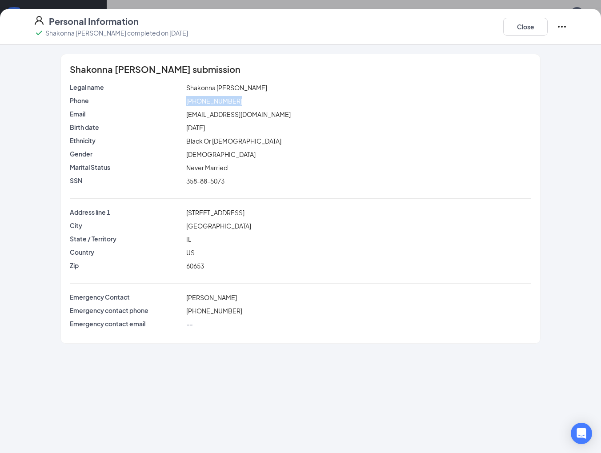
drag, startPoint x: 236, startPoint y: 103, endPoint x: 177, endPoint y: 101, distance: 59.6
click at [177, 101] on div "Phone [PHONE_NUMBER]" at bounding box center [300, 101] width 465 height 10
drag, startPoint x: 289, startPoint y: 115, endPoint x: 178, endPoint y: 115, distance: 110.8
click at [178, 115] on div "Email [EMAIL_ADDRESS][DOMAIN_NAME]" at bounding box center [300, 114] width 465 height 10
click at [463, 26] on button "Close" at bounding box center [526, 27] width 44 height 18
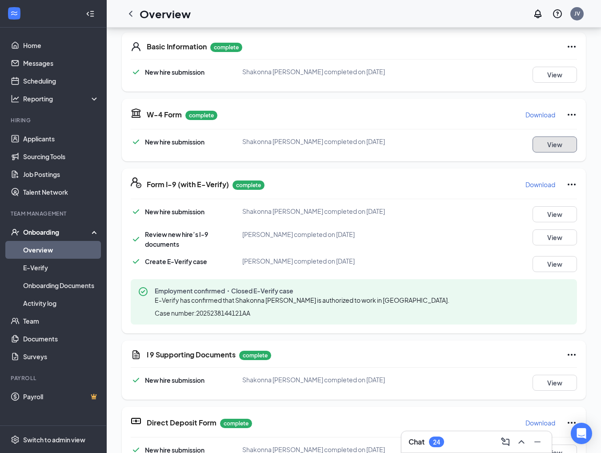
click at [463, 143] on button "View" at bounding box center [555, 145] width 44 height 16
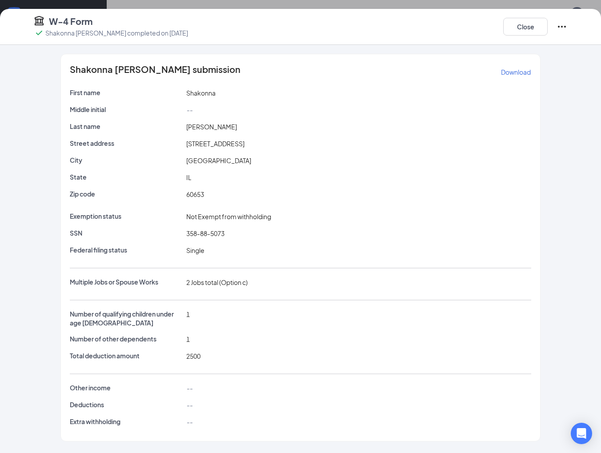
scroll to position [311, 0]
click at [463, 32] on button "Close" at bounding box center [526, 27] width 44 height 18
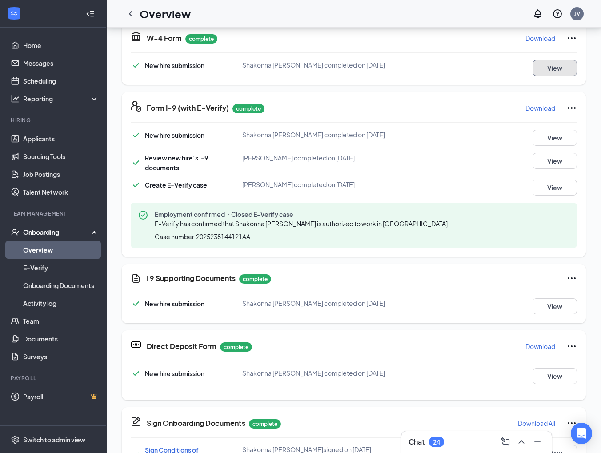
scroll to position [267, 0]
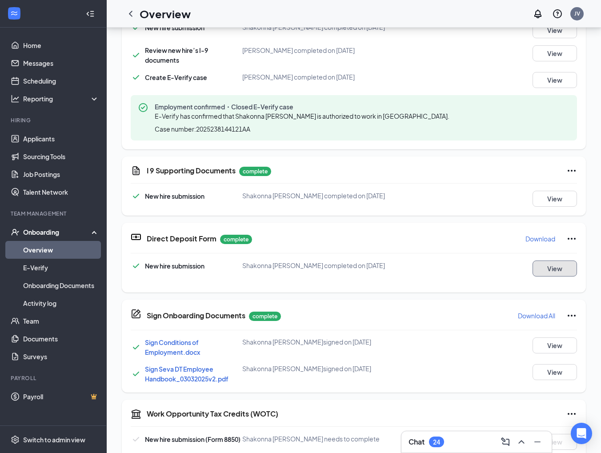
click at [463, 273] on button "View" at bounding box center [555, 269] width 44 height 16
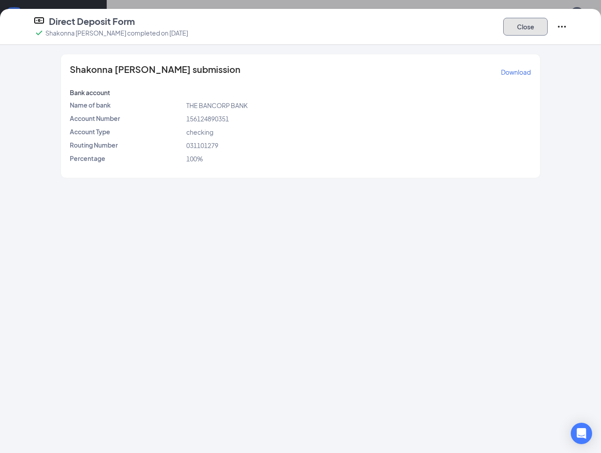
click at [463, 31] on button "Close" at bounding box center [526, 27] width 44 height 18
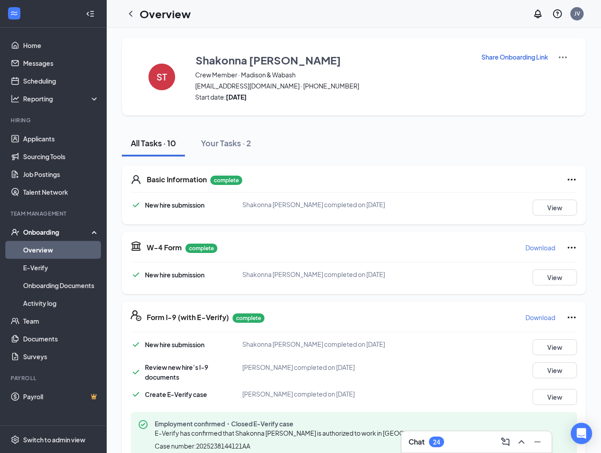
scroll to position [0, 0]
click at [129, 11] on icon "ChevronLeft" at bounding box center [130, 13] width 11 height 11
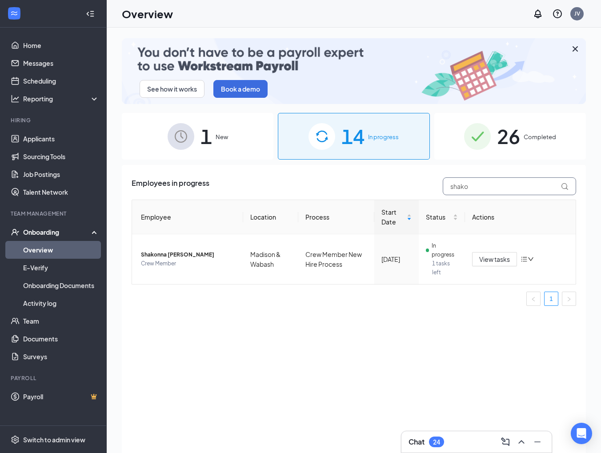
drag, startPoint x: 473, startPoint y: 186, endPoint x: 407, endPoint y: 178, distance: 66.3
click at [407, 178] on div "Employees in progress shako" at bounding box center [354, 187] width 445 height 18
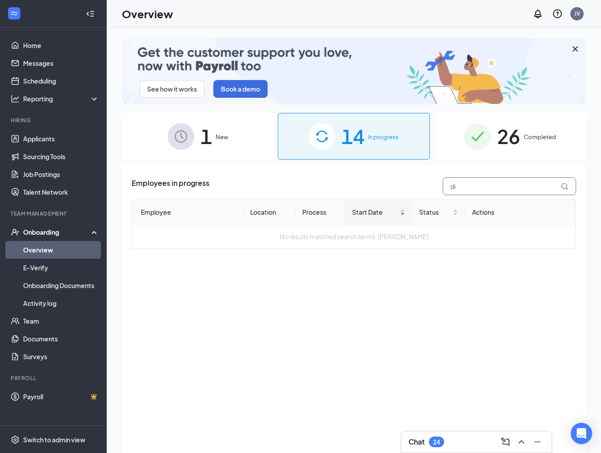
type input "d"
type input "washing"
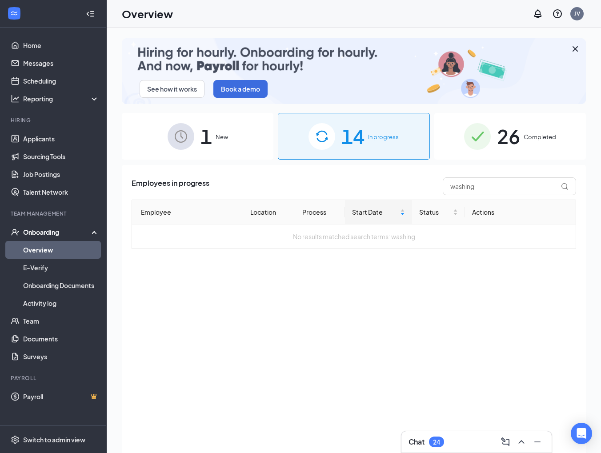
click at [463, 136] on span "26" at bounding box center [508, 136] width 23 height 31
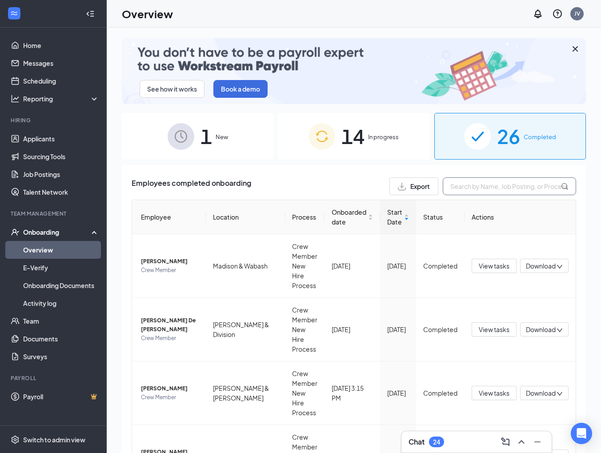
click at [463, 186] on input "text" at bounding box center [509, 187] width 133 height 18
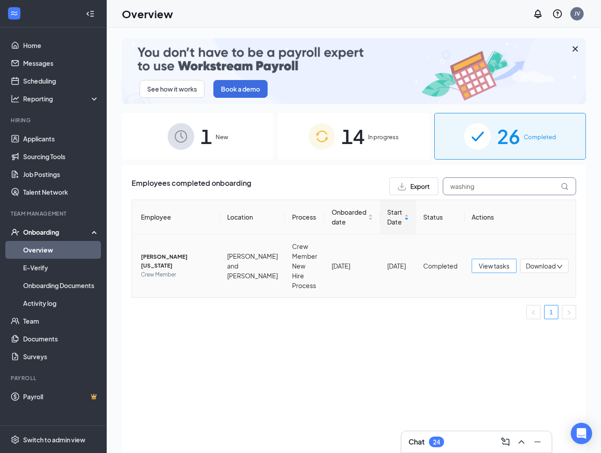
type input "washing"
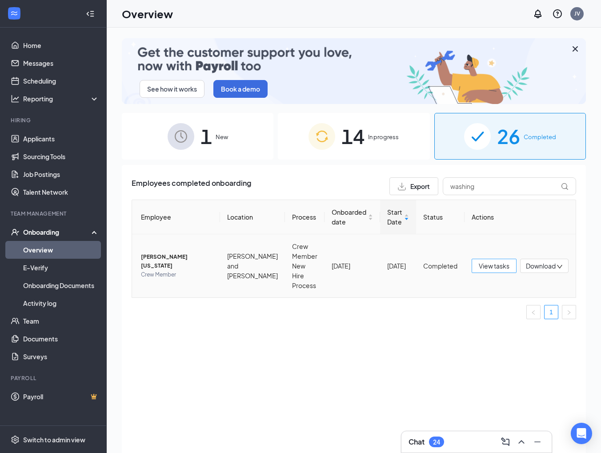
click at [463, 265] on span "View tasks" at bounding box center [494, 266] width 31 height 10
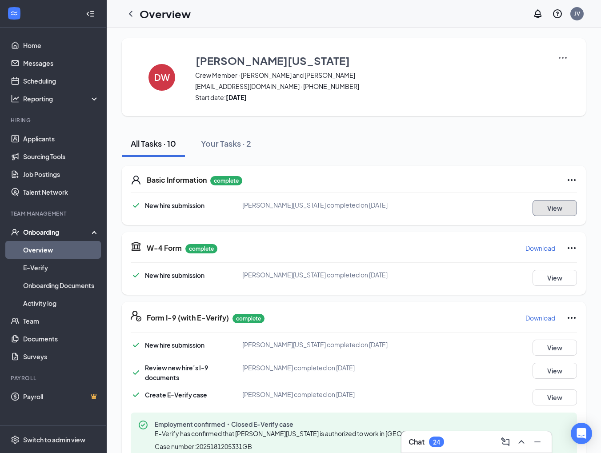
click at [463, 209] on button "View" at bounding box center [555, 208] width 44 height 16
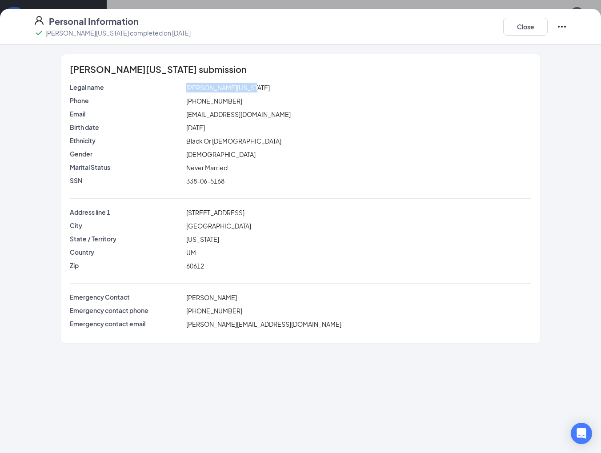
drag, startPoint x: 252, startPoint y: 85, endPoint x: 180, endPoint y: 78, distance: 72.3
click at [180, 78] on div "[PERSON_NAME][US_STATE] submission Legal name [PERSON_NAME][US_STATE] Phone [PH…" at bounding box center [301, 198] width 480 height 289
drag, startPoint x: 226, startPoint y: 183, endPoint x: 180, endPoint y: 184, distance: 46.7
click at [180, 184] on div "SSN 338-06-5168" at bounding box center [300, 181] width 465 height 10
drag, startPoint x: 258, startPoint y: 211, endPoint x: 177, endPoint y: 212, distance: 81.0
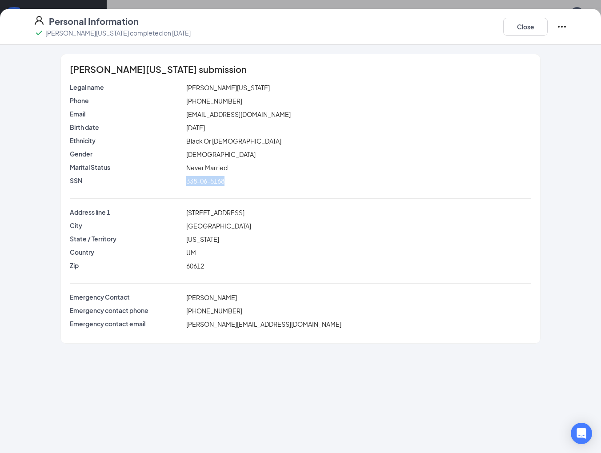
click at [177, 212] on div "Address line [STREET_ADDRESS]" at bounding box center [300, 213] width 465 height 10
drag, startPoint x: 238, startPoint y: 106, endPoint x: 176, endPoint y: 97, distance: 62.5
click at [176, 97] on div "Phone [PHONE_NUMBER]" at bounding box center [301, 102] width 462 height 13
drag, startPoint x: 283, startPoint y: 115, endPoint x: 180, endPoint y: 117, distance: 103.2
click at [180, 117] on div "Email [EMAIL_ADDRESS][DOMAIN_NAME]" at bounding box center [300, 114] width 465 height 10
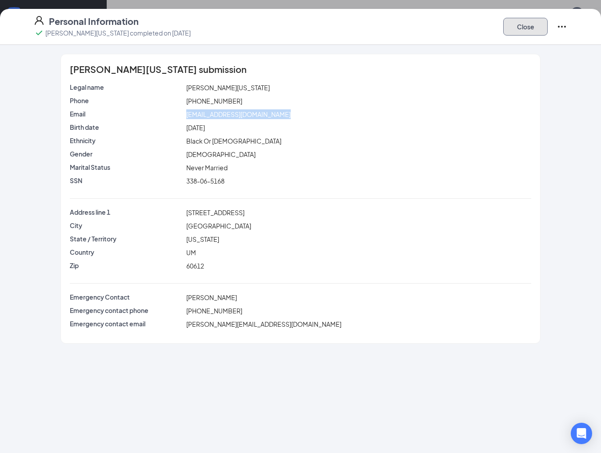
click at [463, 28] on button "Close" at bounding box center [526, 27] width 44 height 18
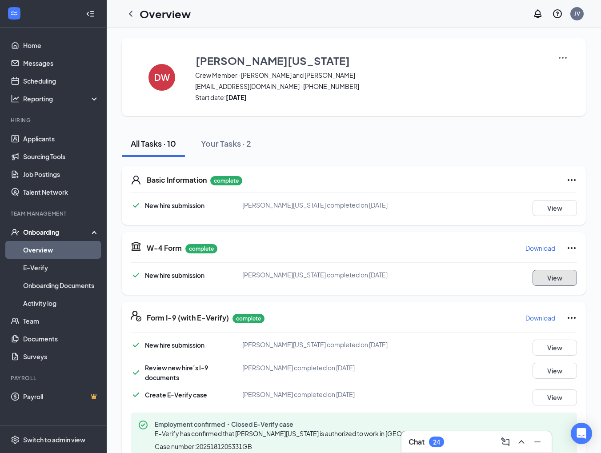
click at [463, 276] on button "View" at bounding box center [555, 278] width 44 height 16
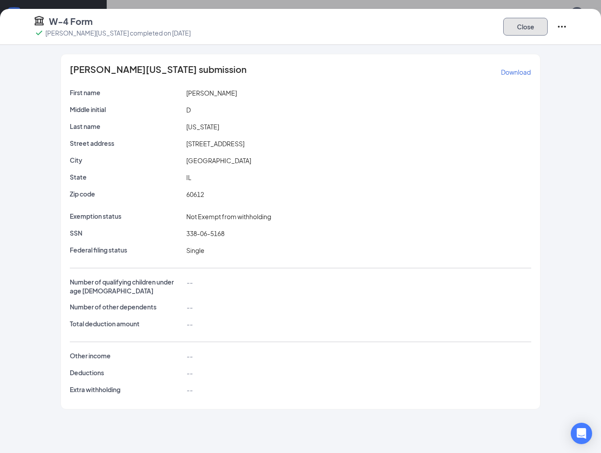
drag, startPoint x: 523, startPoint y: 30, endPoint x: 518, endPoint y: 34, distance: 6.7
click at [463, 30] on button "Close" at bounding box center [526, 27] width 44 height 18
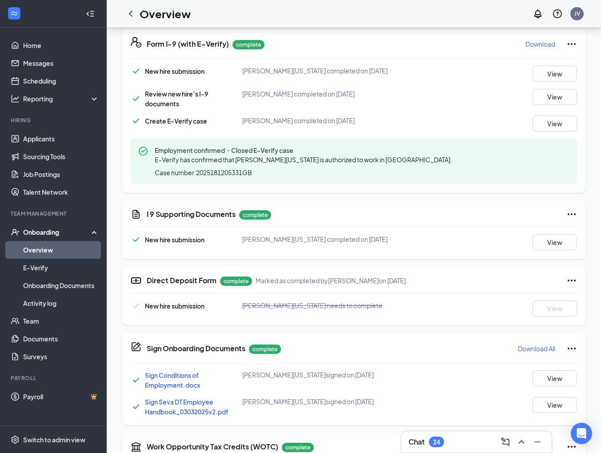
scroll to position [311, 0]
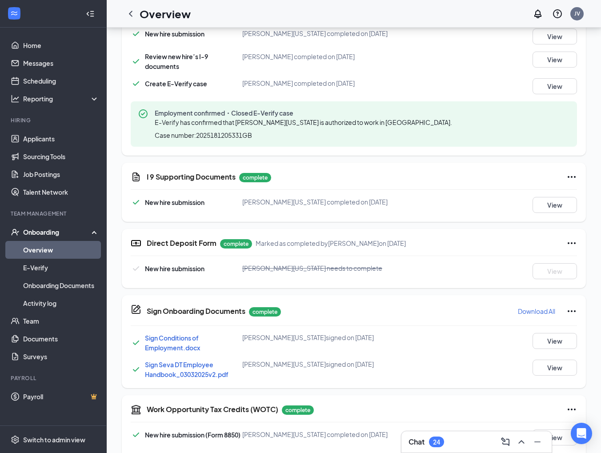
click at [463, 244] on icon "Ellipses" at bounding box center [572, 243] width 11 height 11
click at [463, 259] on span "Mark as incomplete" at bounding box center [536, 260] width 57 height 9
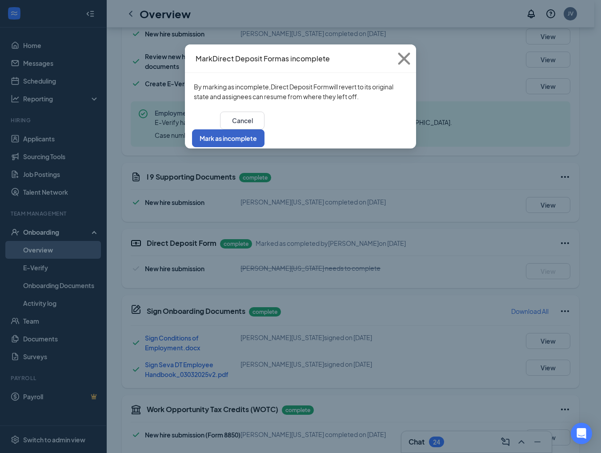
click at [265, 129] on button "Mark as incomplete" at bounding box center [228, 138] width 73 height 18
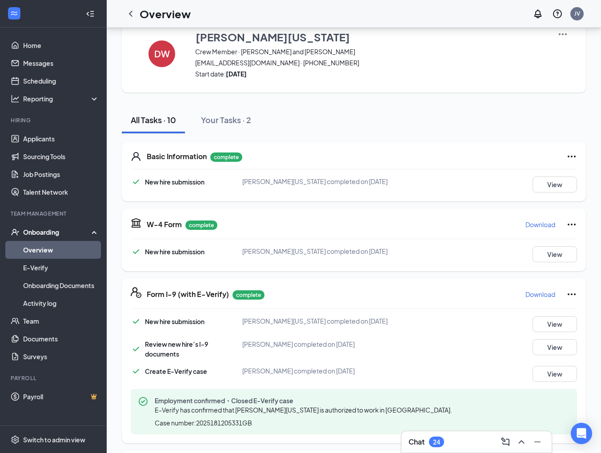
scroll to position [0, 0]
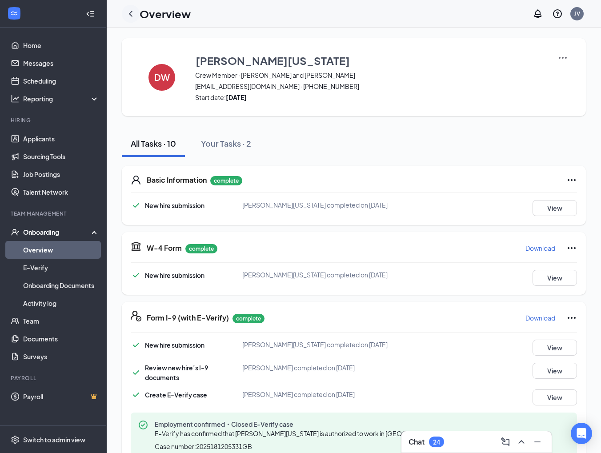
click at [138, 10] on div at bounding box center [131, 14] width 18 height 18
click at [130, 14] on icon "ChevronLeft" at bounding box center [131, 14] width 4 height 6
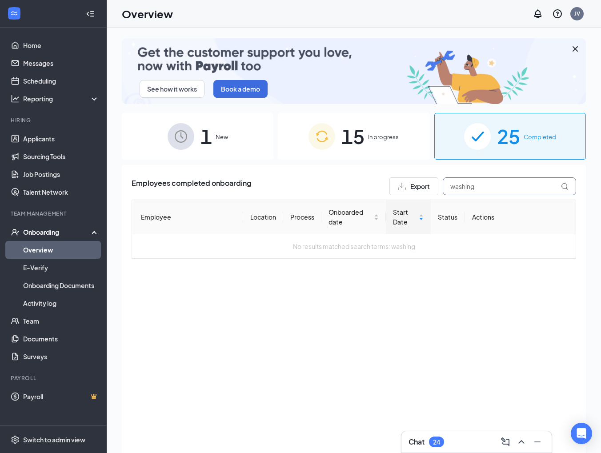
drag, startPoint x: 470, startPoint y: 190, endPoint x: 476, endPoint y: 189, distance: 6.3
click at [463, 190] on input "washing" at bounding box center [509, 187] width 133 height 18
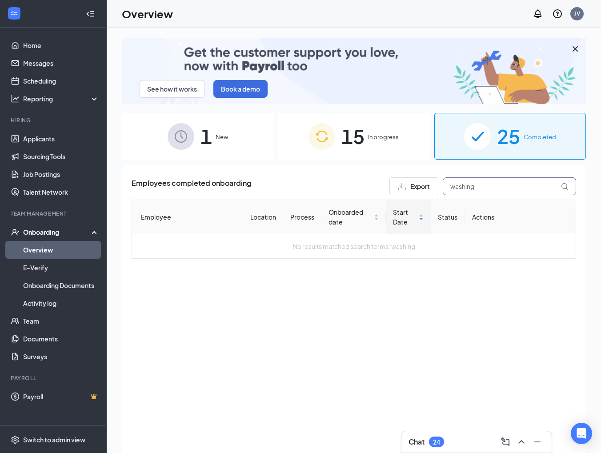
drag, startPoint x: 487, startPoint y: 190, endPoint x: 356, endPoint y: 158, distance: 134.5
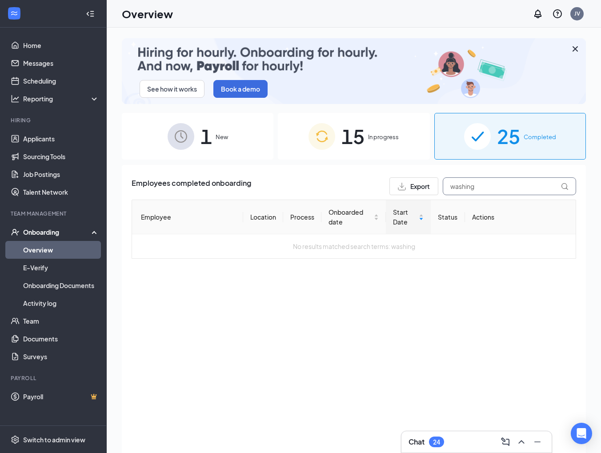
click at [356, 158] on div "See how it works Book a demo 1 New 15 In progress 25 Completed Employees comple…" at bounding box center [354, 260] width 464 height 444
type input "l"
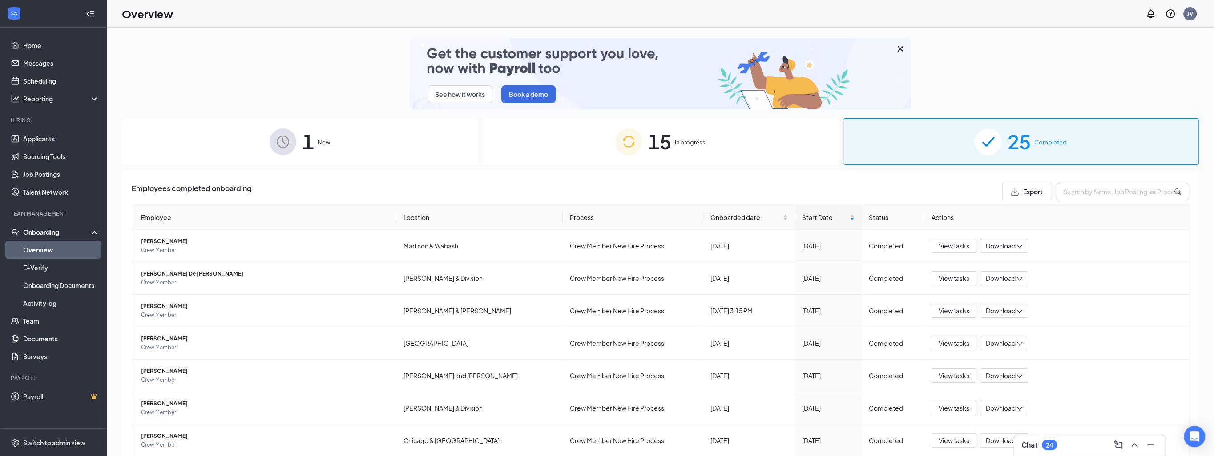
click at [463, 152] on div "15 In progress" at bounding box center [660, 141] width 356 height 47
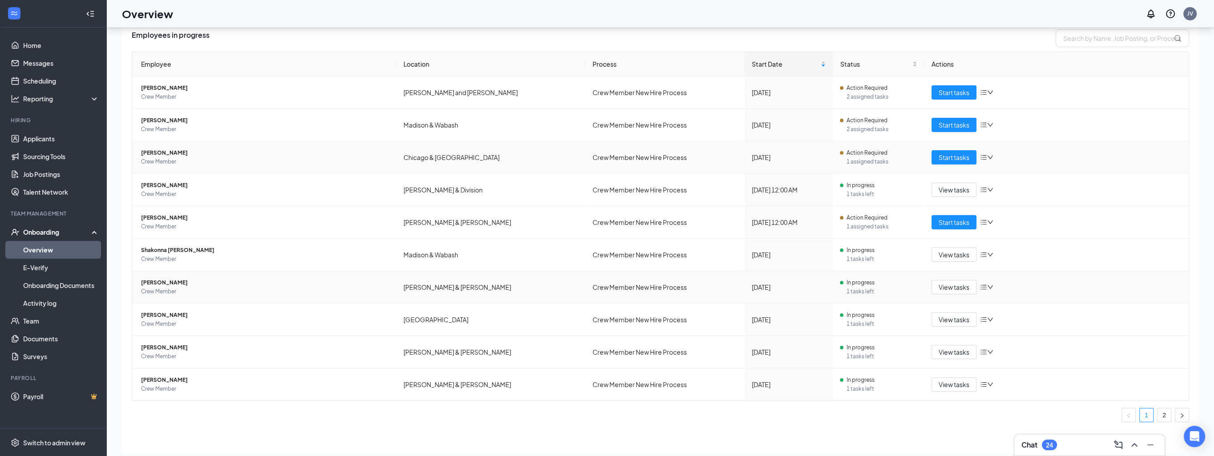
scroll to position [40, 0]
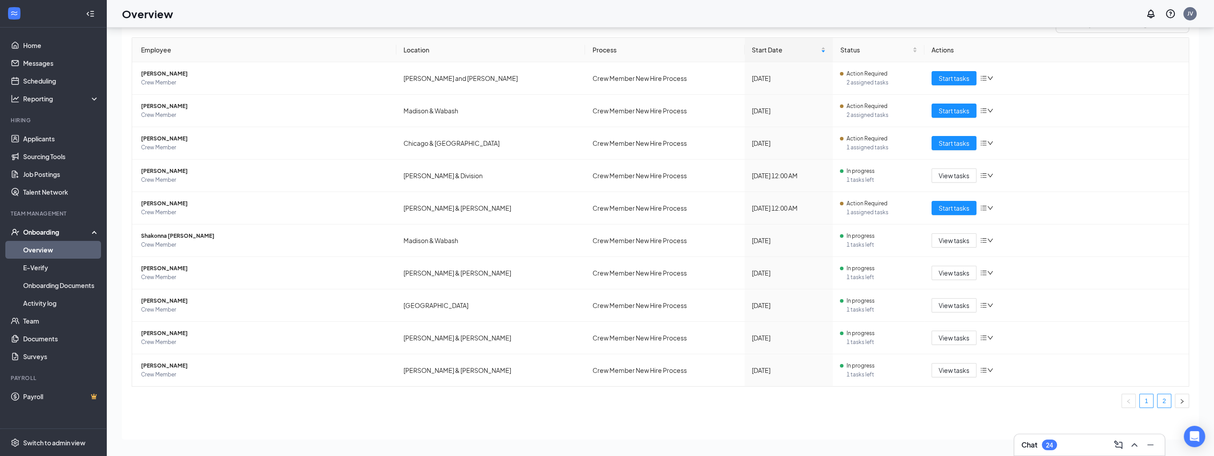
click at [463, 397] on link "2" at bounding box center [1164, 401] width 13 height 13
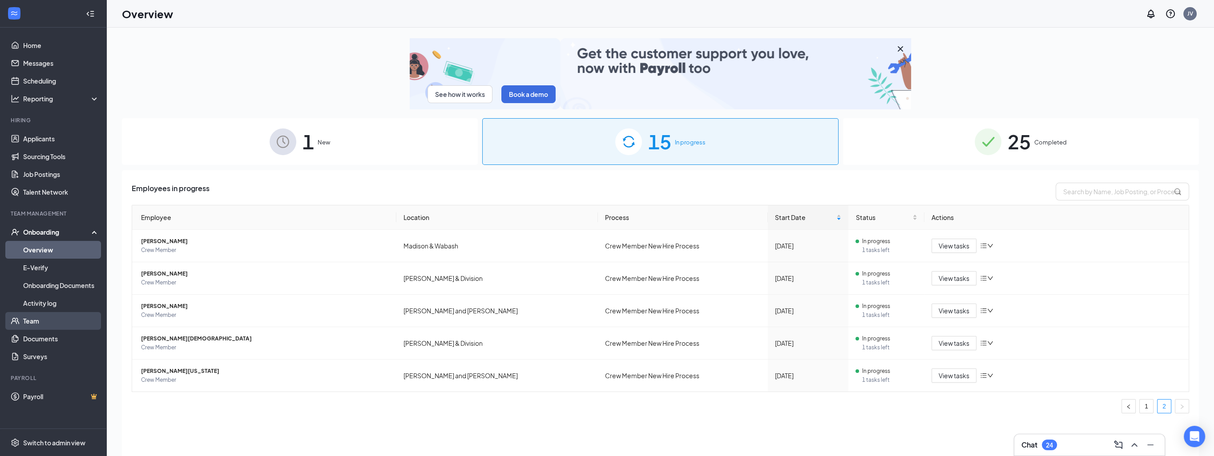
click at [42, 325] on link "Team" at bounding box center [61, 321] width 76 height 18
